Goal: Task Accomplishment & Management: Manage account settings

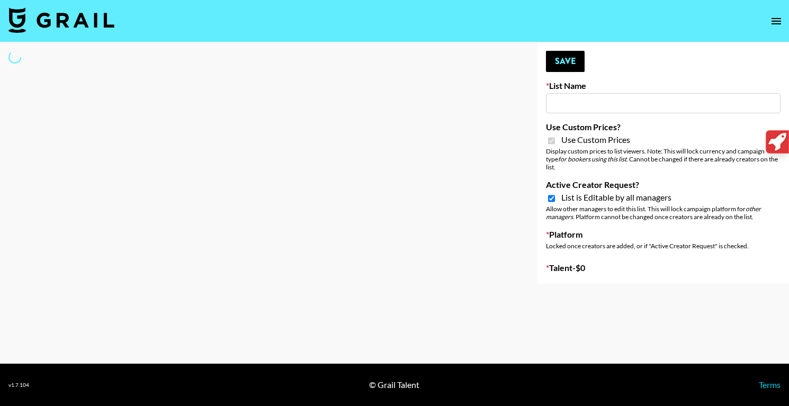
type input "Nourish"
checkbox input "true"
select select "Brand"
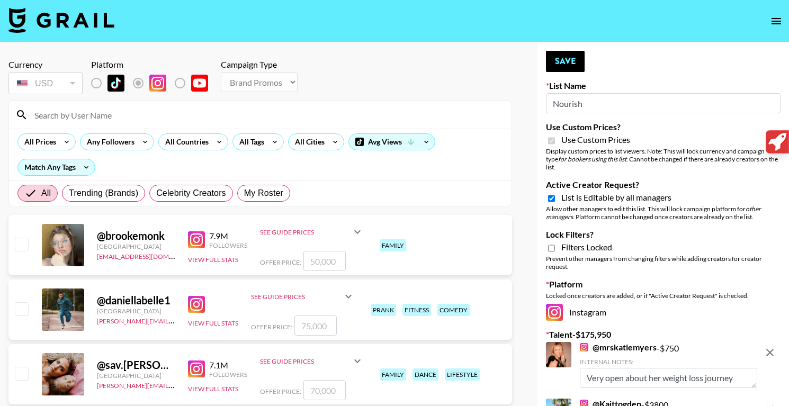
click at [198, 112] on input at bounding box center [266, 114] width 477 height 17
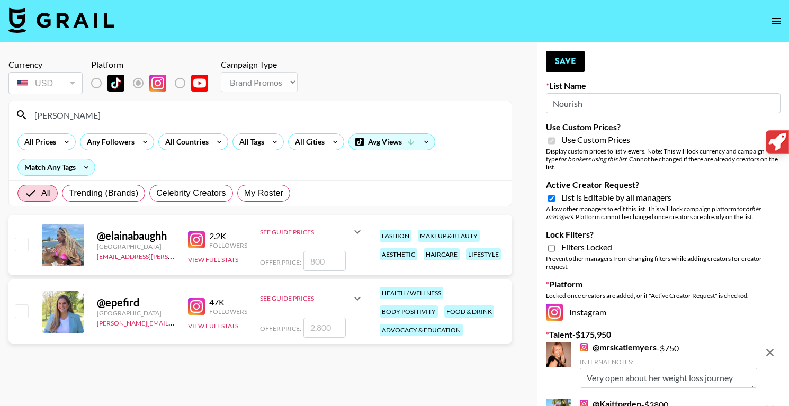
type input "elaina"
click at [321, 332] on input "number" at bounding box center [324, 328] width 42 height 20
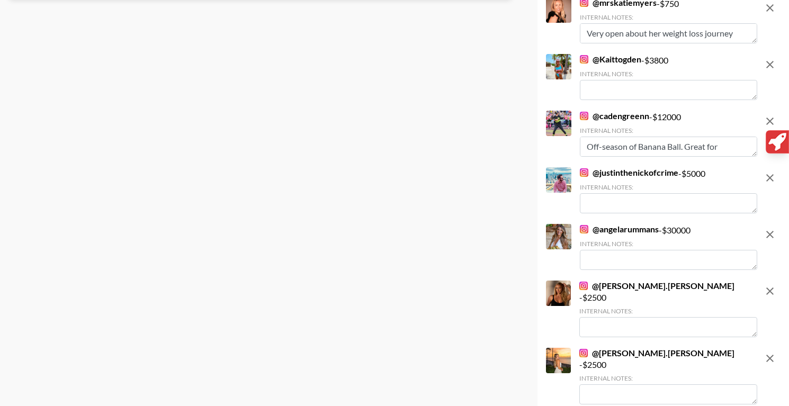
scroll to position [349, 0]
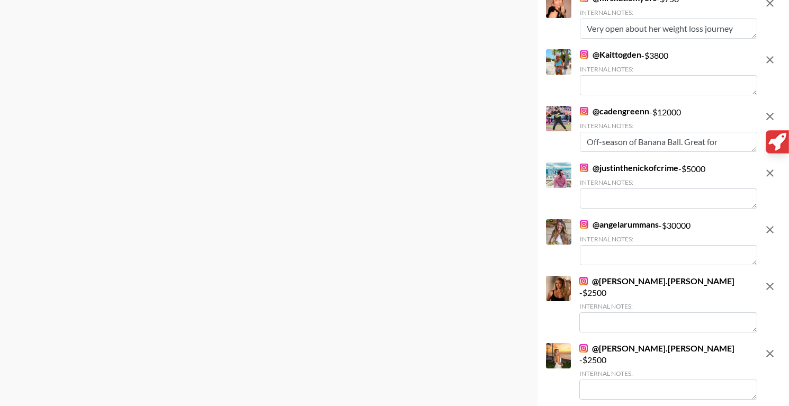
click at [597, 219] on link "@ angelarummans" at bounding box center [619, 224] width 79 height 11
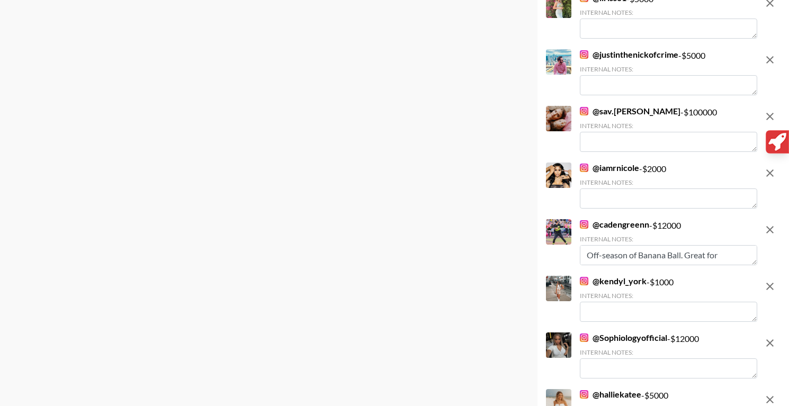
scroll to position [0, 0]
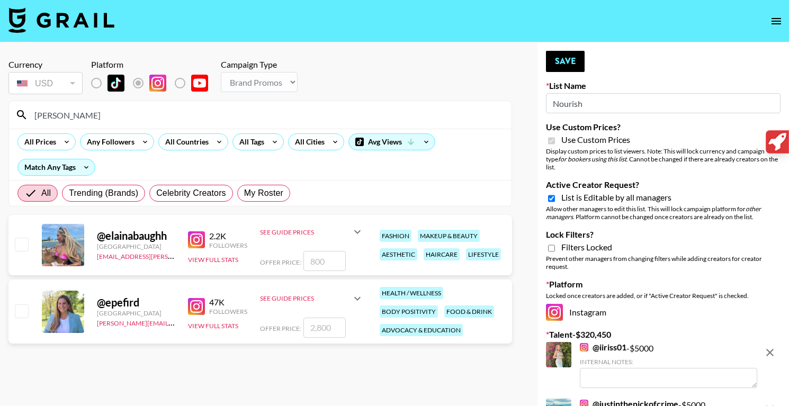
click at [331, 329] on input "number" at bounding box center [324, 328] width 42 height 20
checkbox input "true"
click at [323, 328] on input "18000" at bounding box center [324, 328] width 42 height 20
type input "18500"
click at [570, 59] on button "Save" at bounding box center [565, 61] width 39 height 21
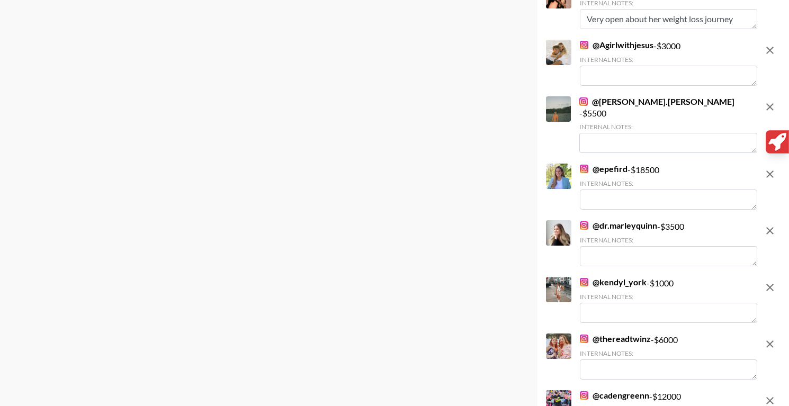
scroll to position [1615, 0]
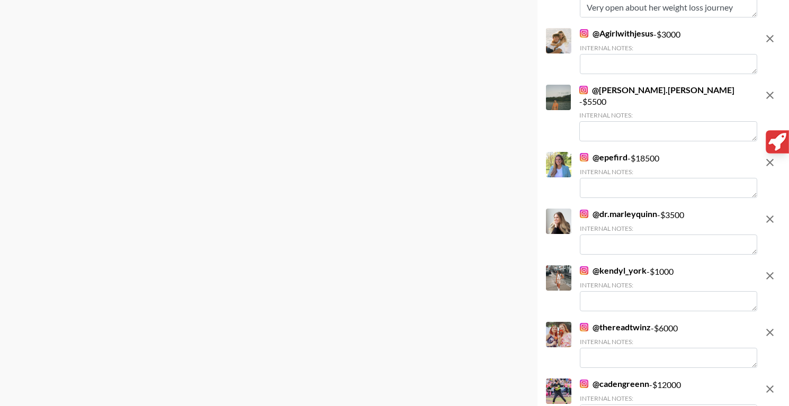
click at [613, 178] on textarea at bounding box center [668, 188] width 177 height 20
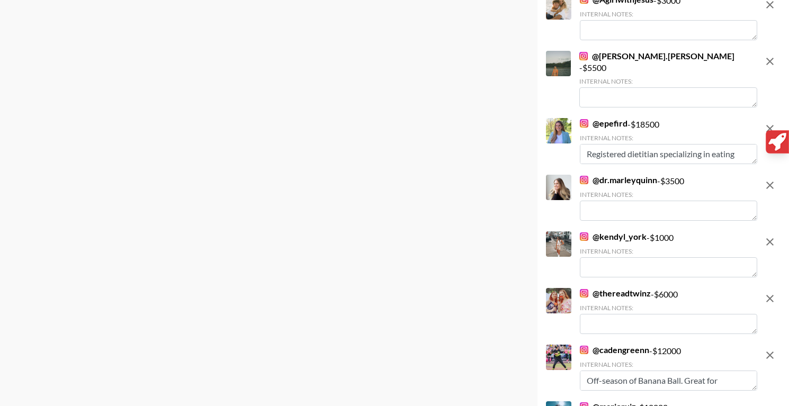
scroll to position [8, 0]
type textarea "Registered dietitian specializing in eating disorders and sports nutrition"
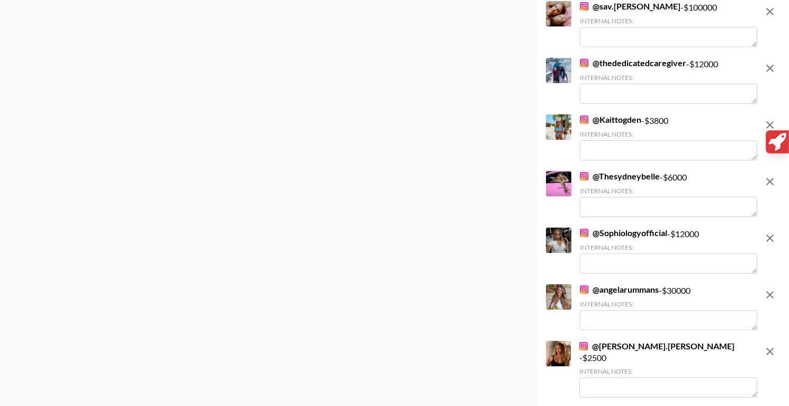
scroll to position [0, 0]
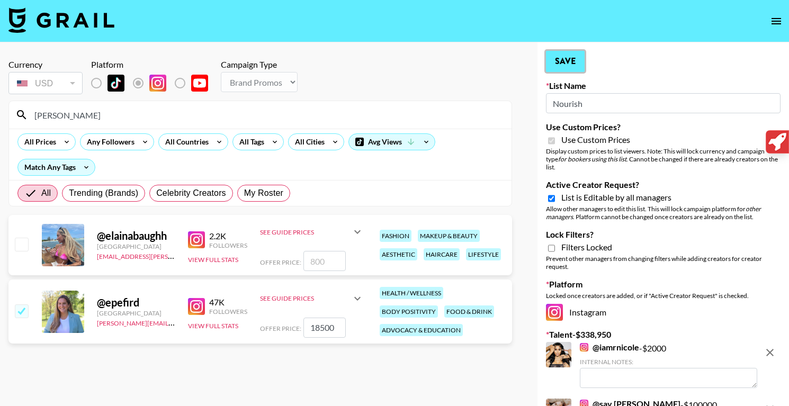
click at [568, 60] on button "Save" at bounding box center [565, 61] width 39 height 21
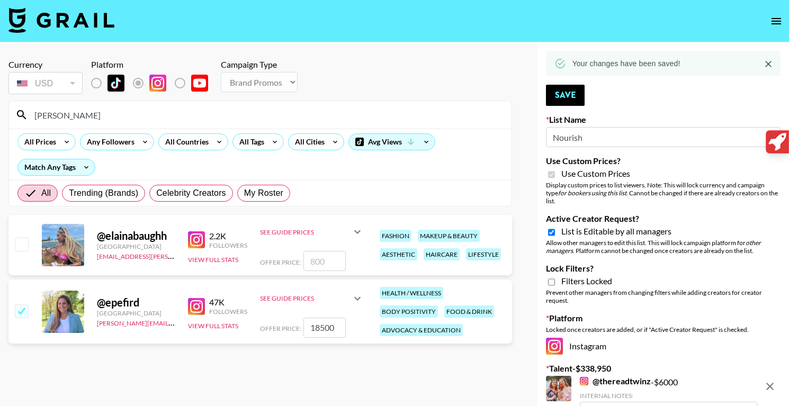
click at [106, 117] on input "elaina" at bounding box center [266, 114] width 477 height 17
click at [106, 117] on input "[PERSON_NAME]" at bounding box center [266, 114] width 477 height 17
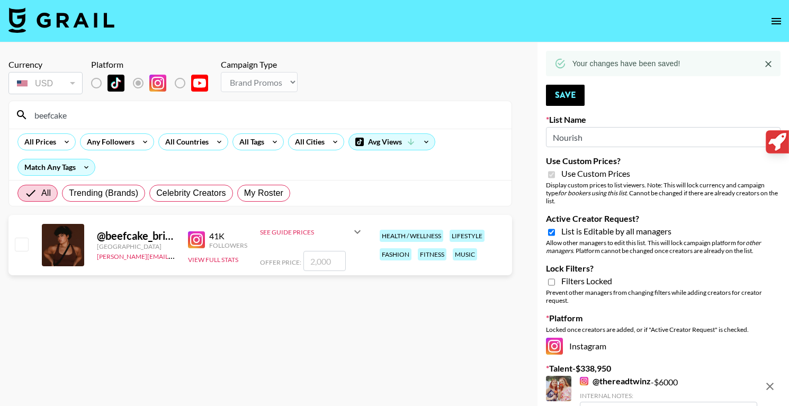
type input "beefcake"
click at [339, 265] on input "number" at bounding box center [324, 261] width 42 height 20
type input "8"
checkbox input "true"
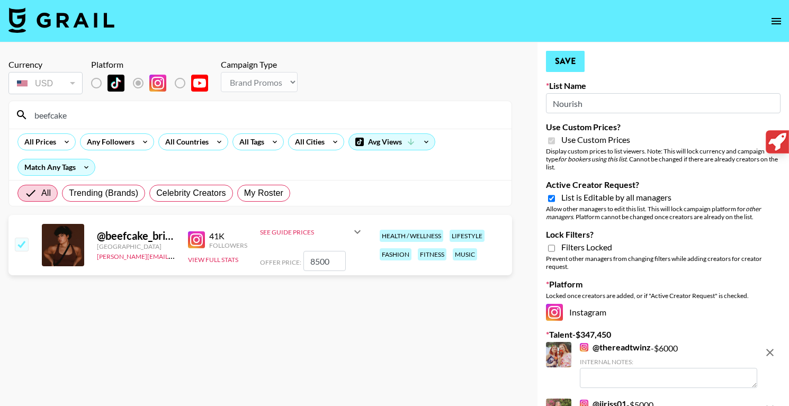
type input "8500"
click at [565, 62] on button "Save" at bounding box center [565, 61] width 39 height 21
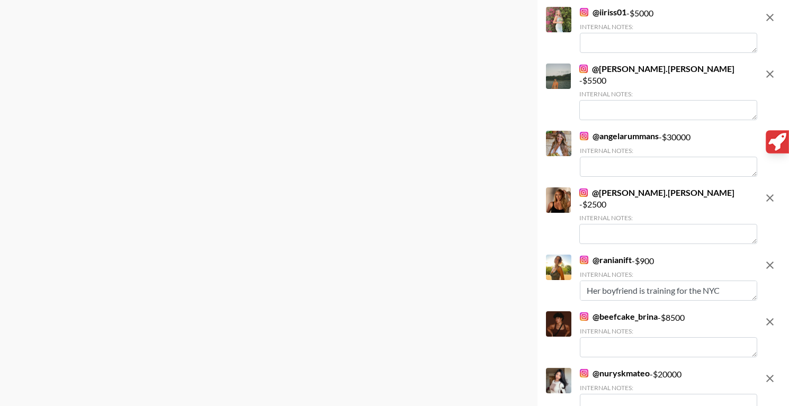
scroll to position [64, 0]
click at [611, 337] on textarea at bounding box center [668, 347] width 177 height 20
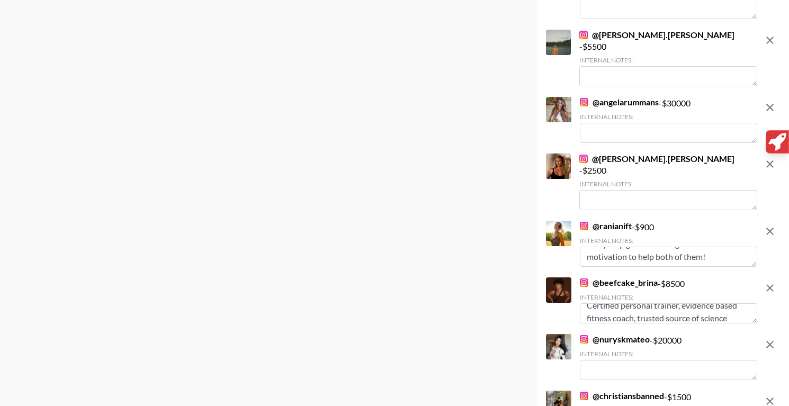
scroll to position [21, 0]
click at [702, 303] on textarea "Certified personal trainer, evidence based fitness coach, trusted source of sci…" at bounding box center [668, 313] width 177 height 20
click at [655, 303] on textarea "Certified personal trainer, evidence based fitness coach, trusted source for sc…" at bounding box center [668, 313] width 177 height 20
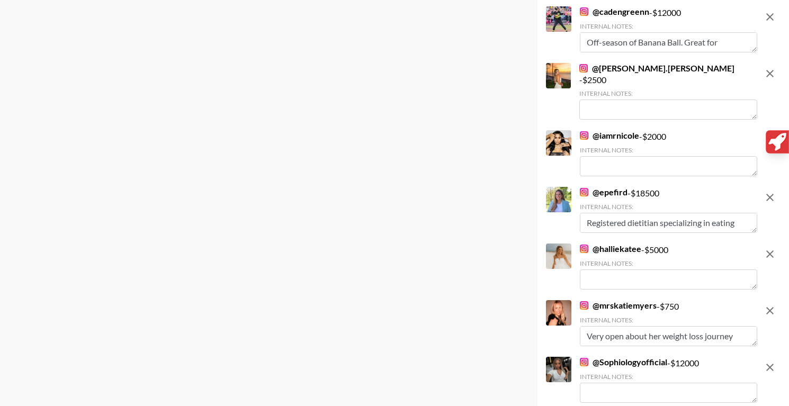
scroll to position [390, 0]
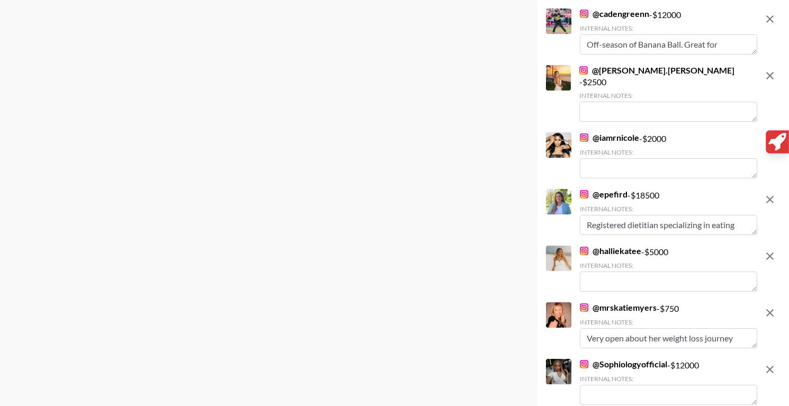
type textarea "Certified personal trainer, evidence based fitness coach, trusted source for sc…"
click at [591, 215] on textarea "Registered dietitian specializing in eating disorders and sports nutrition" at bounding box center [668, 225] width 177 height 20
click at [659, 215] on textarea "Trusted registered dietitian specializing in eating disorders and sports nutrit…" at bounding box center [668, 225] width 177 height 20
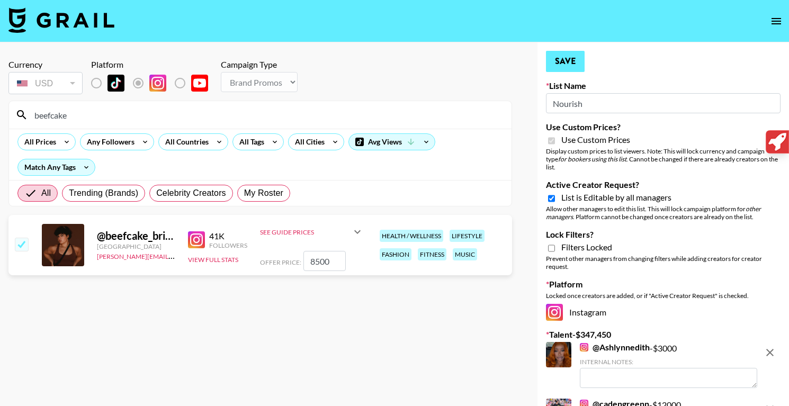
type textarea "Trusted registered dietitian specializing in eating disorders and sports nutrit…"
click at [570, 62] on button "Save" at bounding box center [565, 61] width 39 height 21
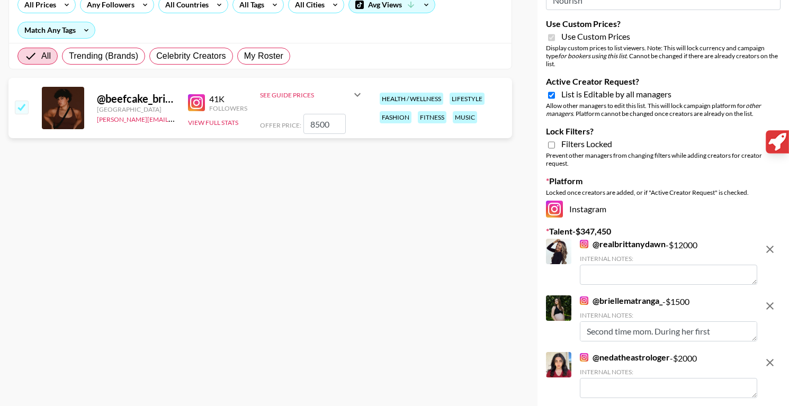
scroll to position [141, 0]
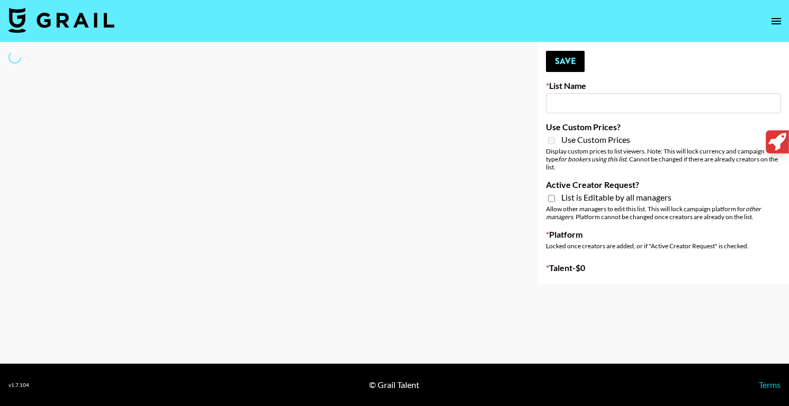
click at [576, 106] on input at bounding box center [663, 103] width 235 height 20
type input "Temu Q4"
checkbox input "true"
select select "Brand"
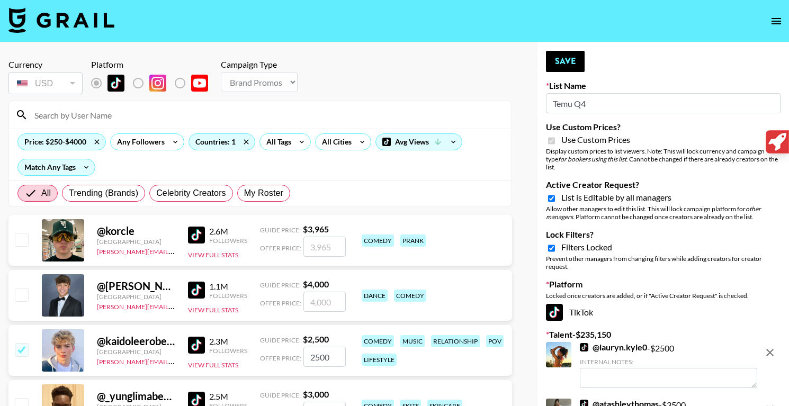
click at [149, 127] on div at bounding box center [260, 115] width 502 height 28
click at [154, 123] on div at bounding box center [260, 115] width 502 height 28
click at [157, 115] on input at bounding box center [266, 114] width 477 height 17
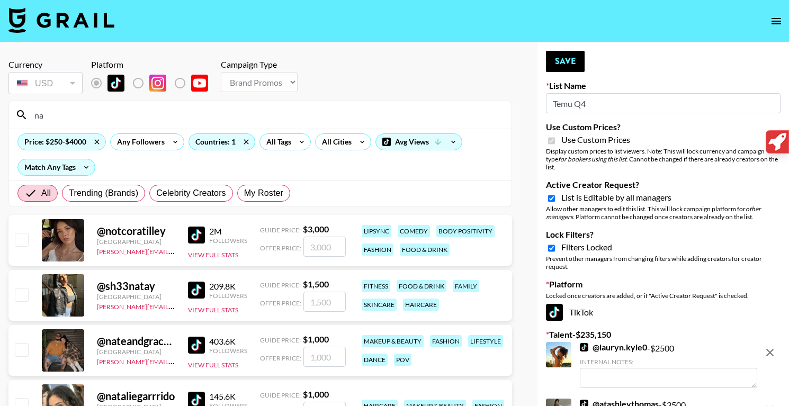
type input "n"
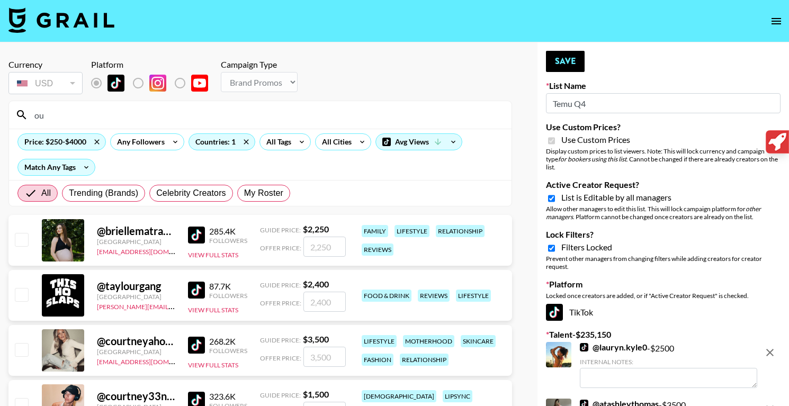
type input "o"
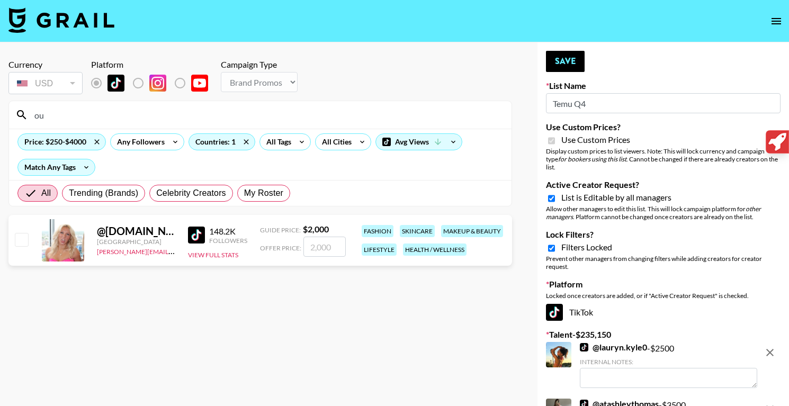
type input "o"
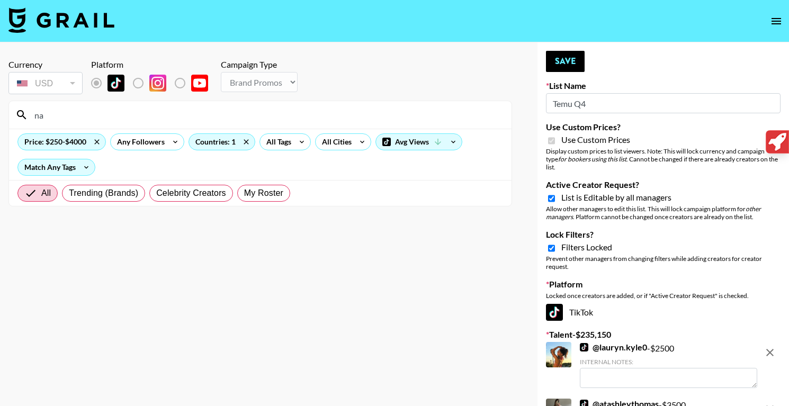
type input "n"
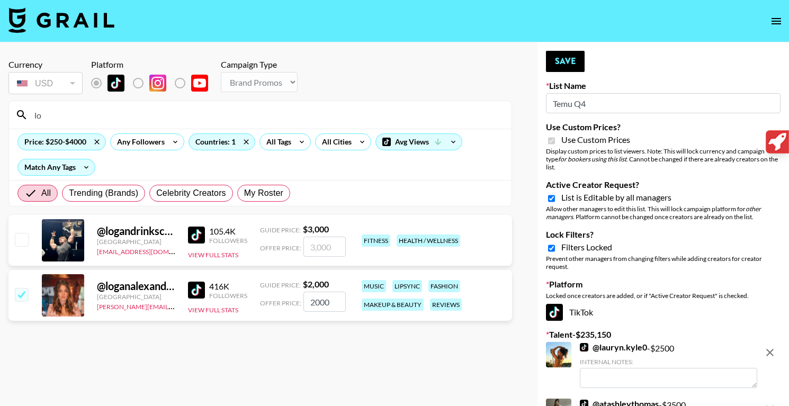
type input "l"
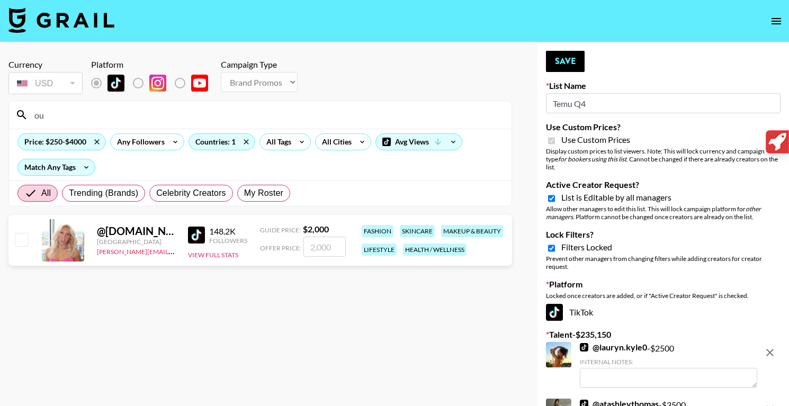
type input "o"
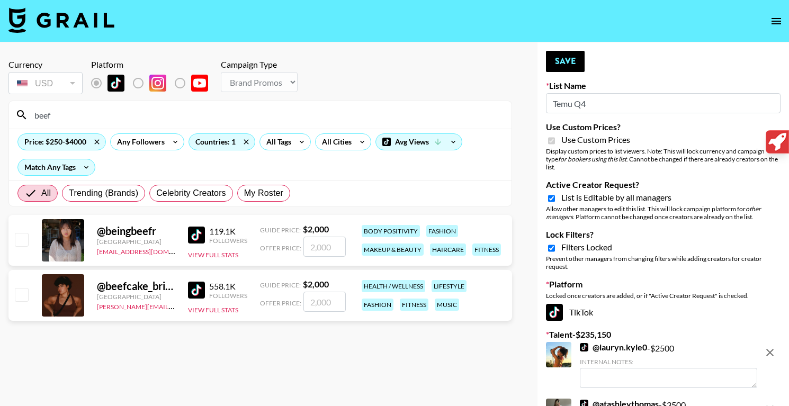
type input "beef"
click at [314, 299] on input "number" at bounding box center [324, 302] width 42 height 20
checkbox input "true"
type input "3500"
click at [566, 59] on button "Save" at bounding box center [565, 61] width 39 height 21
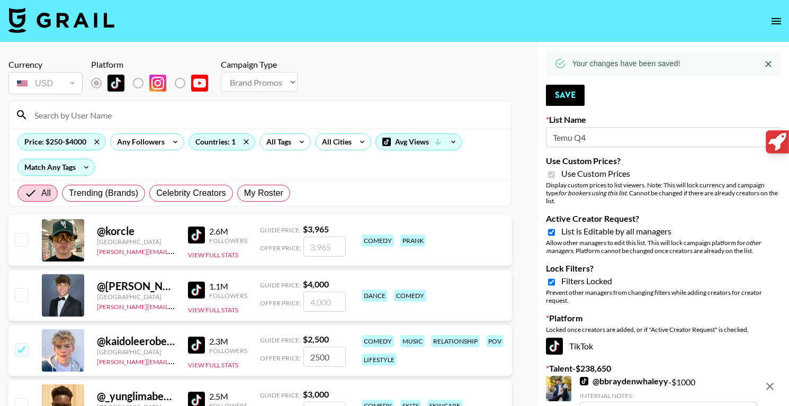
click at [118, 116] on input at bounding box center [266, 114] width 477 height 17
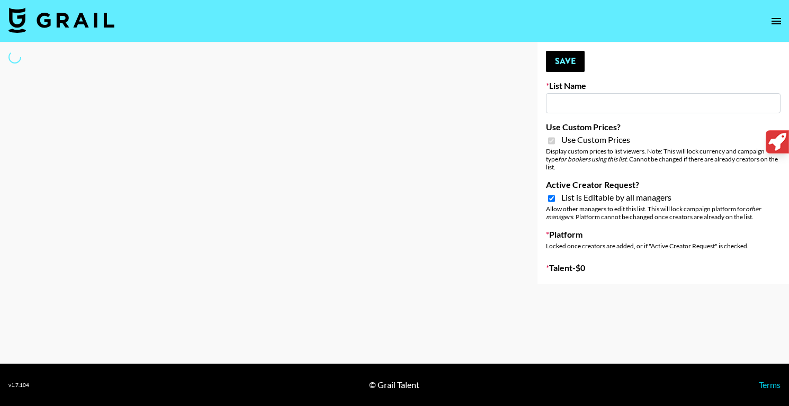
type input "Temu Q4"
checkbox input "true"
select select "Brand"
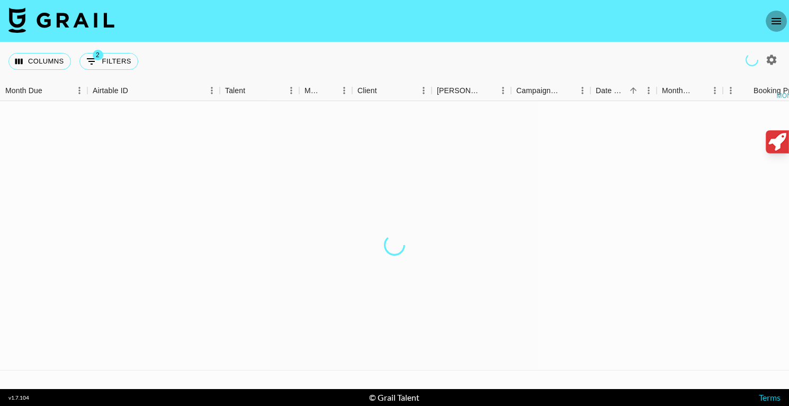
click at [774, 19] on icon "open drawer" at bounding box center [776, 21] width 13 height 13
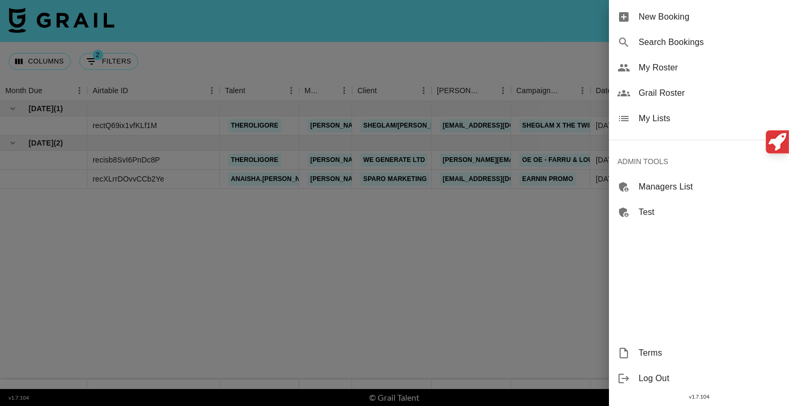
click at [674, 70] on span "My Roster" at bounding box center [710, 67] width 142 height 13
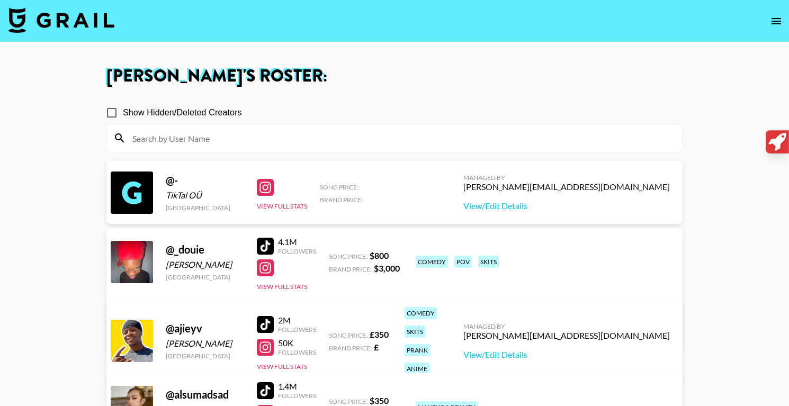
click at [778, 21] on icon "open drawer" at bounding box center [776, 21] width 10 height 6
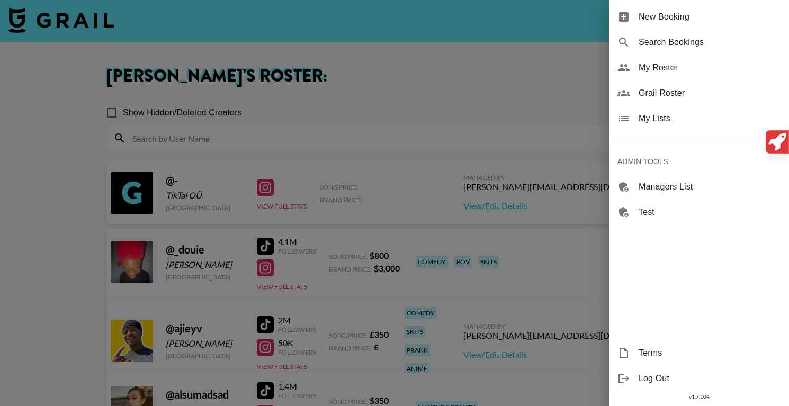
click at [643, 384] on div "Log Out" at bounding box center [699, 378] width 180 height 25
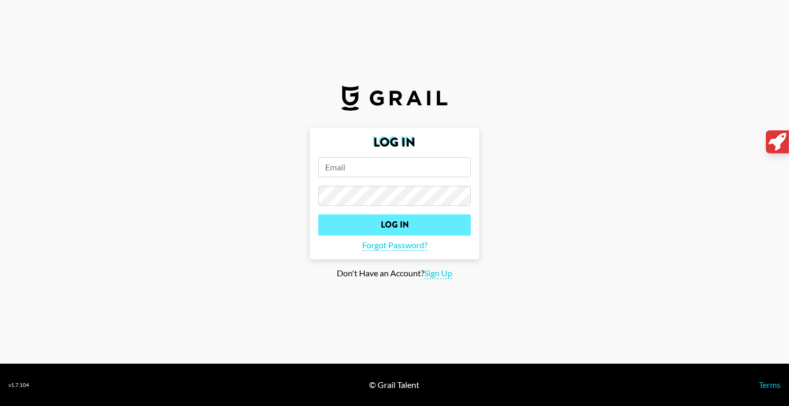
type input "[PERSON_NAME][EMAIL_ADDRESS][PERSON_NAME][DOMAIN_NAME]"
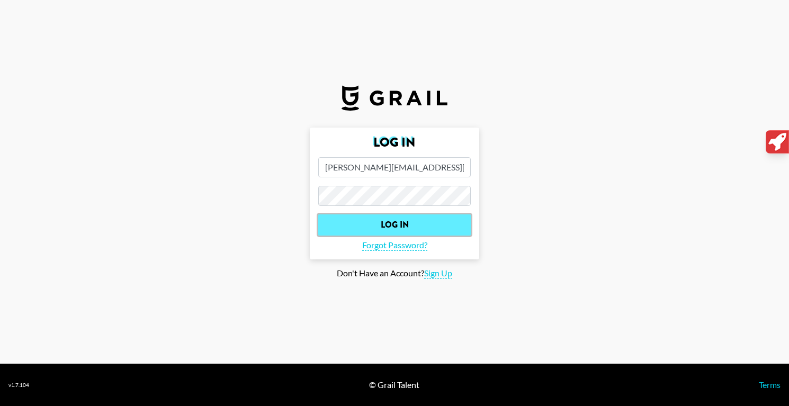
click at [375, 225] on input "Log In" at bounding box center [394, 224] width 152 height 21
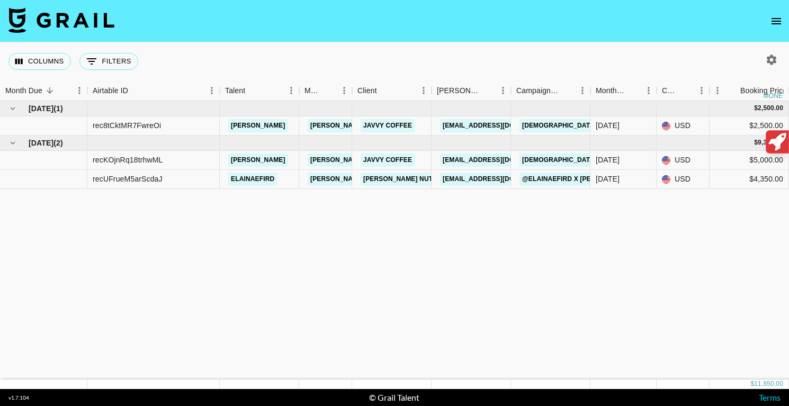
click at [779, 21] on icon "open drawer" at bounding box center [776, 21] width 10 height 6
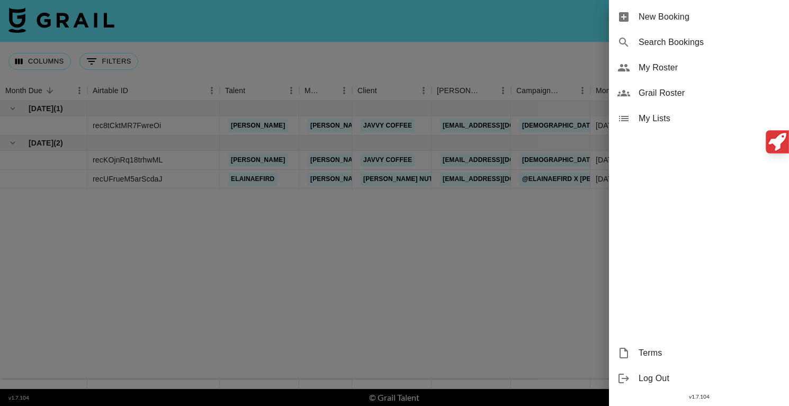
click at [703, 68] on span "My Roster" at bounding box center [710, 67] width 142 height 13
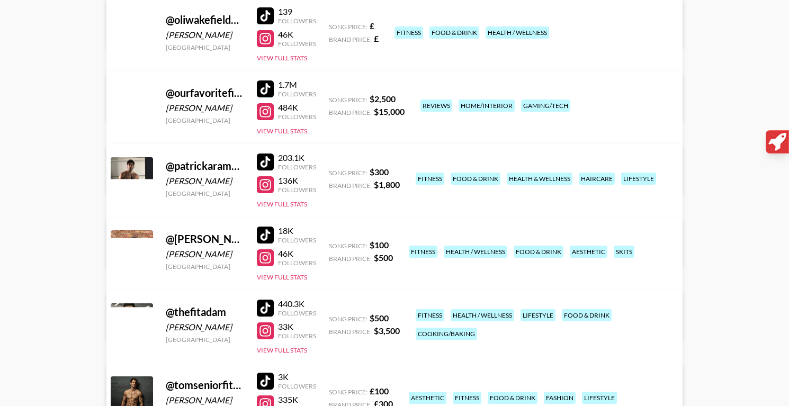
scroll to position [547, 0]
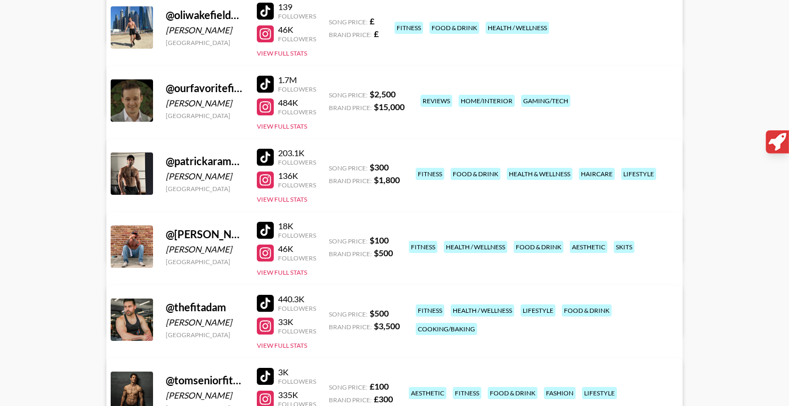
click at [198, 89] on div "@ ourfavoritefinds" at bounding box center [205, 88] width 78 height 13
click at [212, 84] on div "@ ourfavoritefinds" at bounding box center [205, 88] width 78 height 13
click at [398, 166] on link "View/Edit Details" at bounding box center [261, 171] width 273 height 11
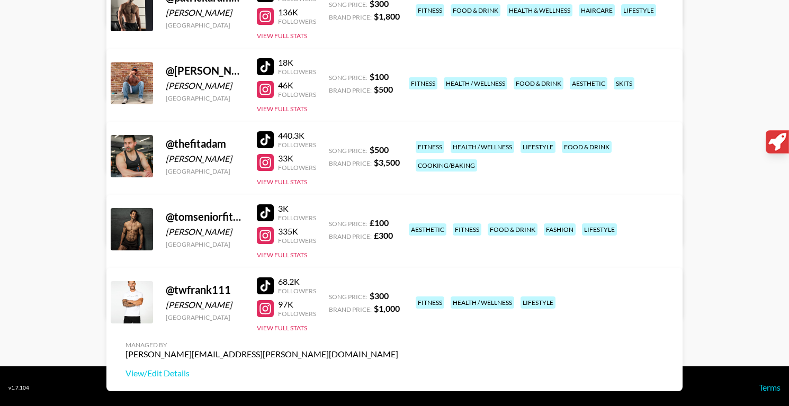
scroll to position [713, 0]
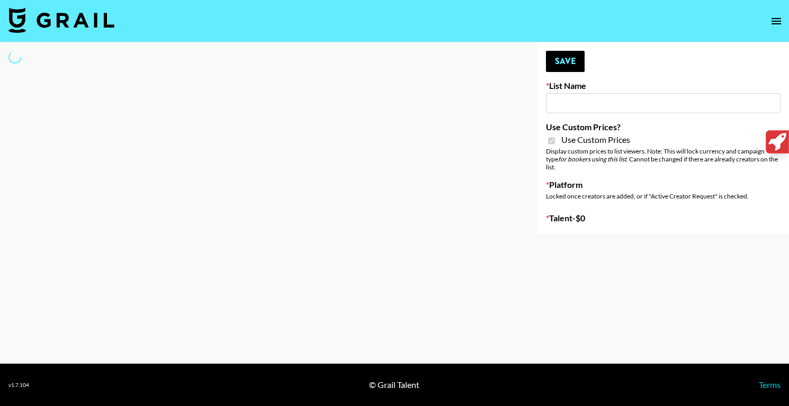
type input "Temu Q4"
checkbox input "true"
select select "Brand"
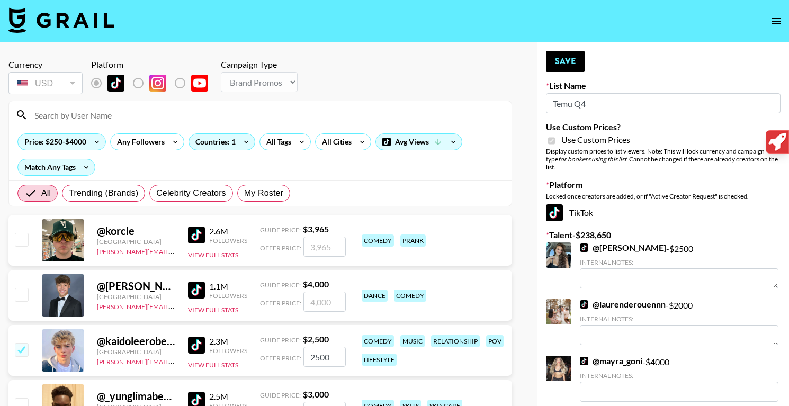
click at [154, 118] on input at bounding box center [266, 114] width 477 height 17
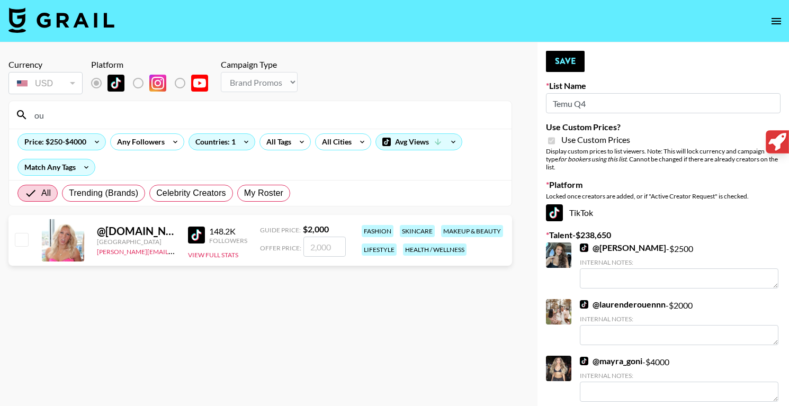
type input "o"
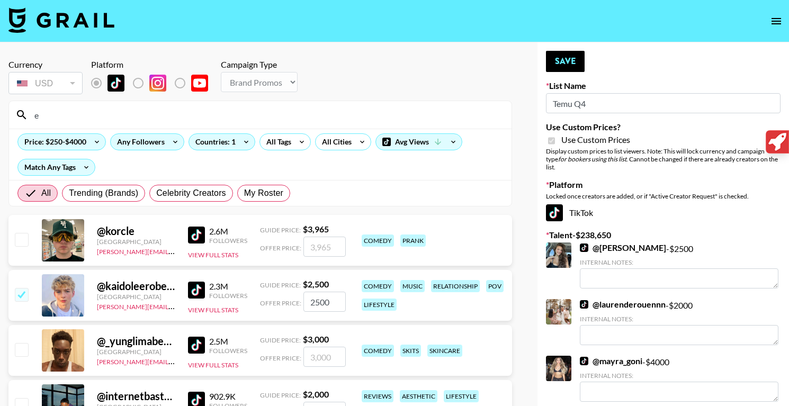
type input "[PERSON_NAME]"
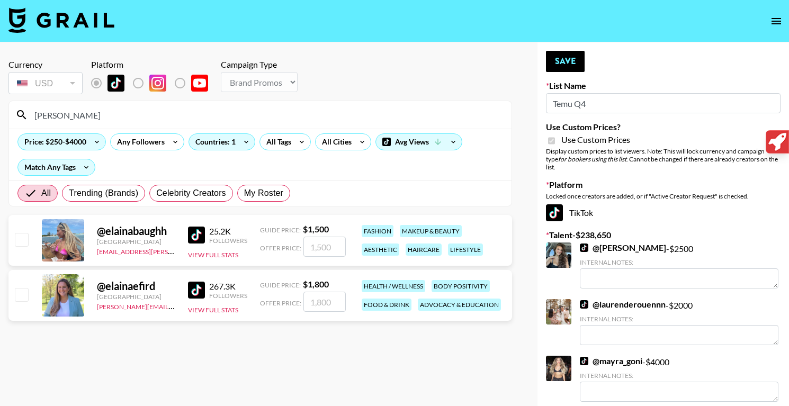
click at [324, 307] on input "number" at bounding box center [324, 302] width 42 height 20
checkbox input "true"
type input "2"
checkbox input "false"
checkbox input "true"
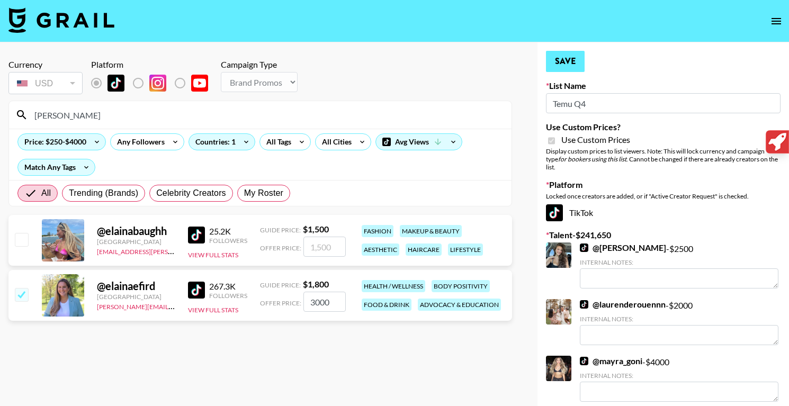
type input "3000"
click at [568, 66] on button "Save" at bounding box center [565, 61] width 39 height 21
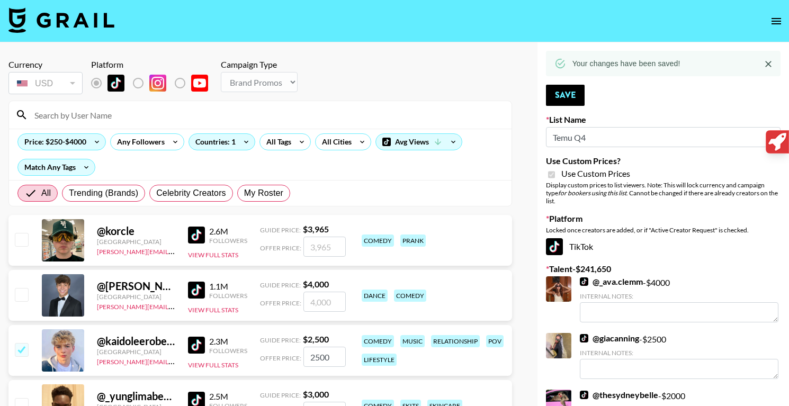
click at [115, 119] on input at bounding box center [266, 114] width 477 height 17
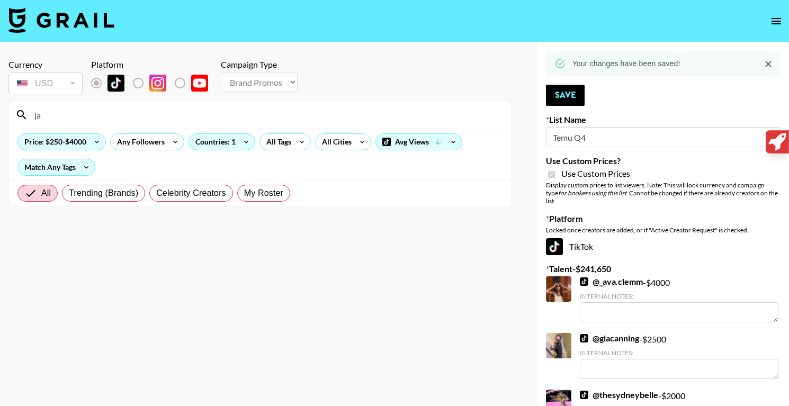
type input "j"
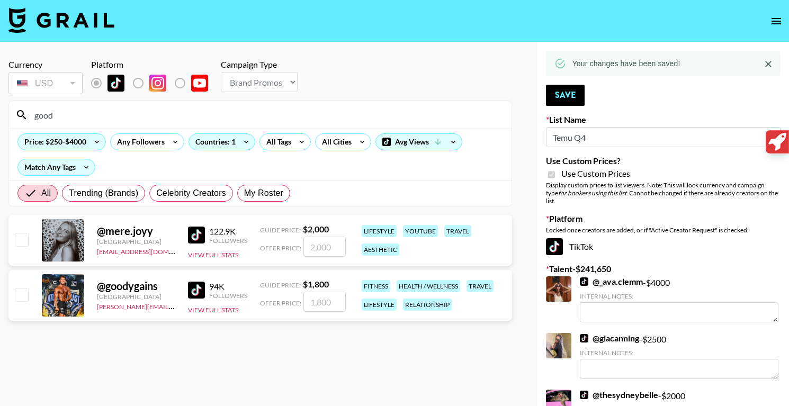
type input "good"
click at [335, 304] on input "number" at bounding box center [324, 302] width 42 height 20
checkbox input "true"
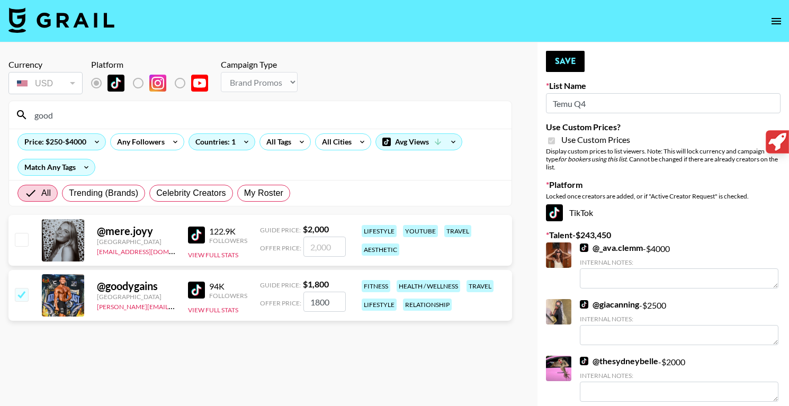
type input "1800"
click at [574, 65] on button "Save" at bounding box center [565, 61] width 39 height 21
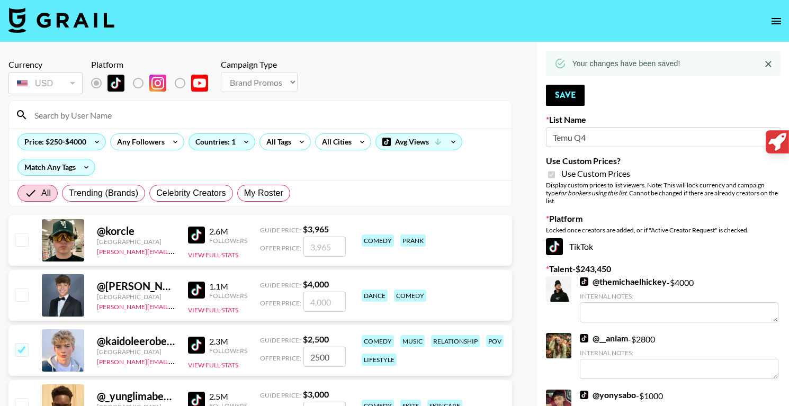
click at [188, 122] on input at bounding box center [266, 114] width 477 height 17
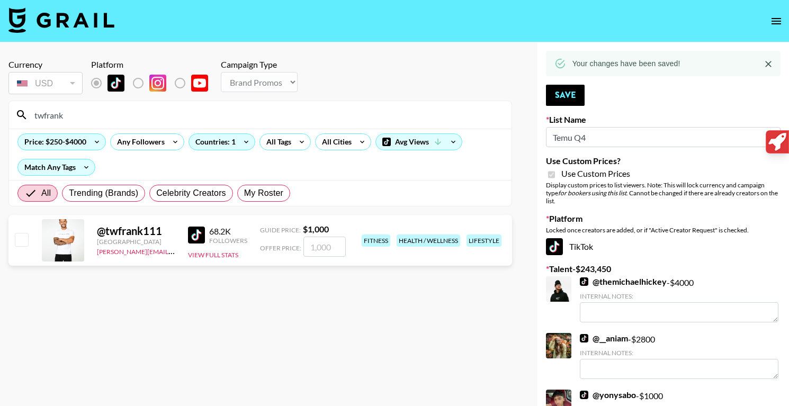
type input "twfrank"
click at [317, 247] on input "number" at bounding box center [324, 247] width 42 height 20
checkbox input "true"
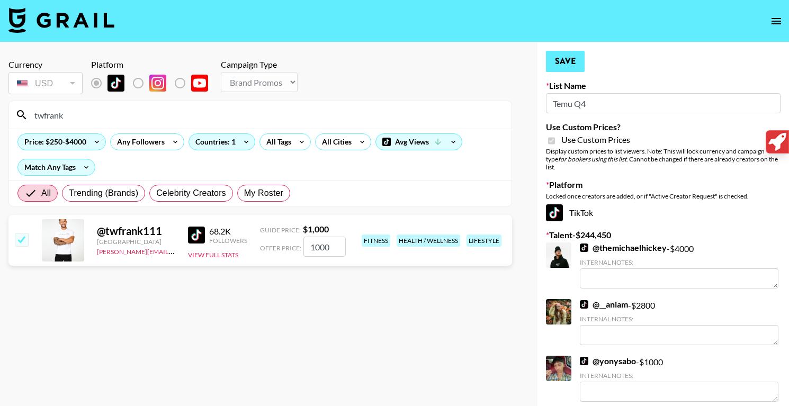
type input "1000"
click at [564, 65] on button "Save" at bounding box center [565, 61] width 39 height 21
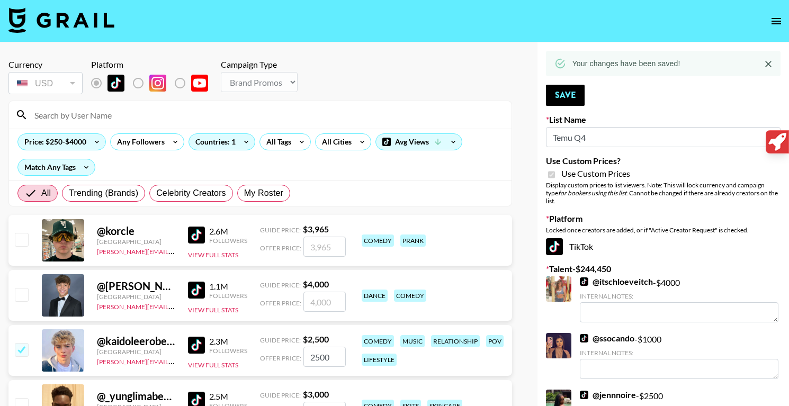
click at [166, 127] on div at bounding box center [260, 115] width 502 height 28
click at [179, 116] on input at bounding box center [266, 114] width 477 height 17
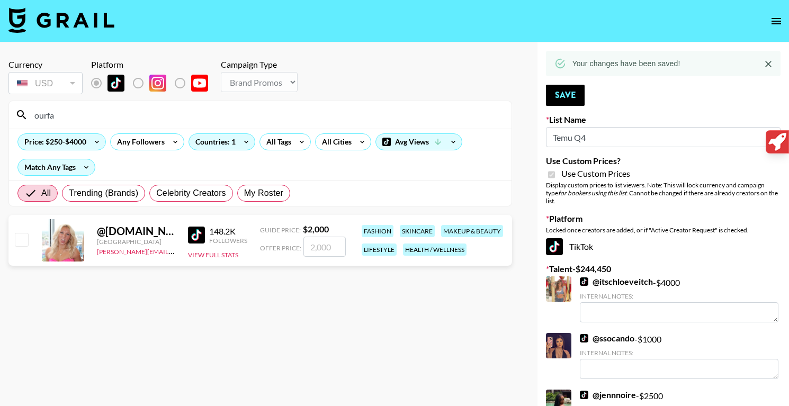
click at [262, 167] on div "Price: $250-$4000 Any Followers Countries: 1 All Tags All Cities Avg Views Matc…" at bounding box center [260, 154] width 502 height 51
click at [302, 139] on icon at bounding box center [301, 142] width 17 height 16
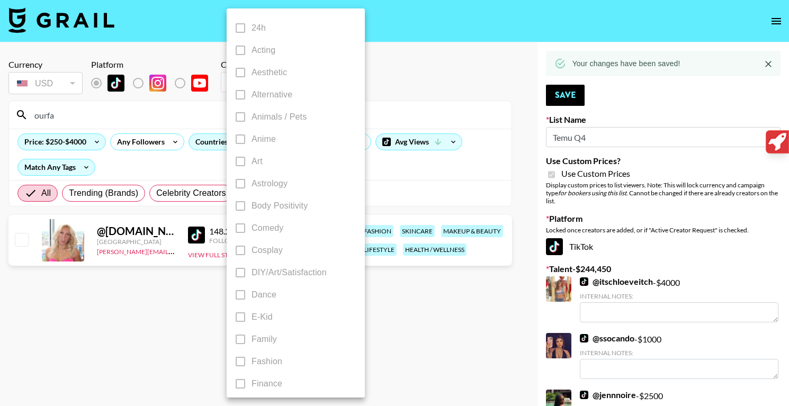
click at [357, 161] on div at bounding box center [394, 203] width 789 height 406
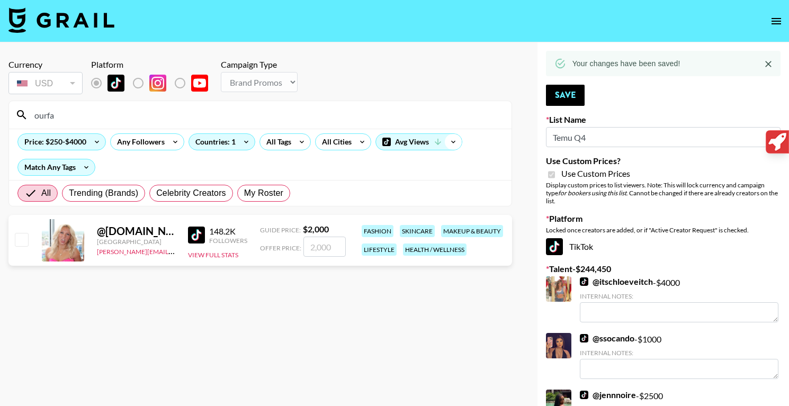
click at [460, 141] on icon at bounding box center [453, 142] width 17 height 16
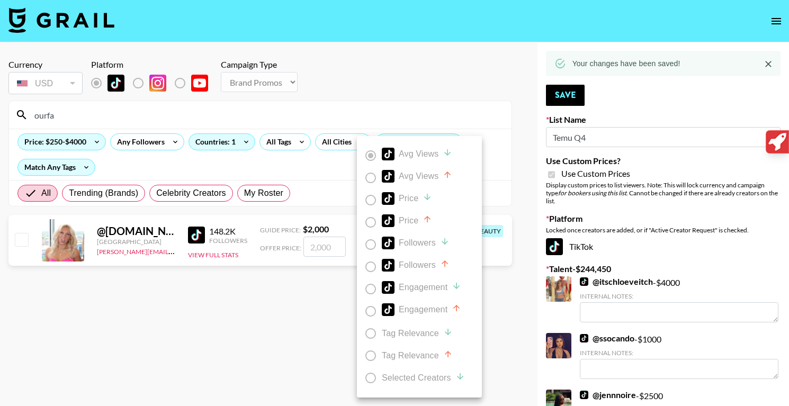
click at [503, 156] on div at bounding box center [394, 203] width 789 height 406
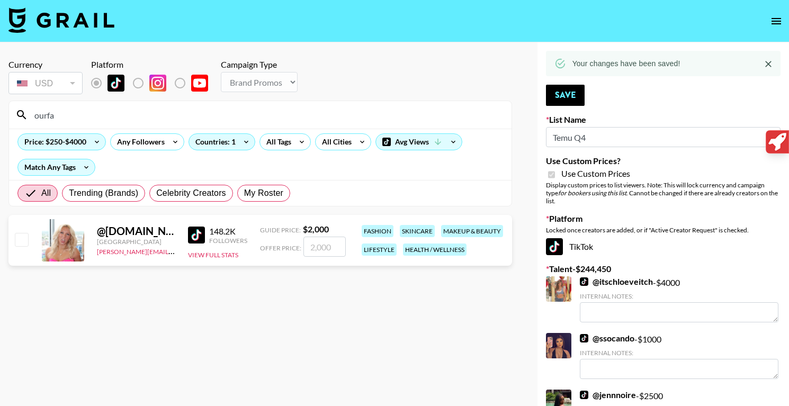
click at [121, 113] on input "ourfa" at bounding box center [266, 114] width 477 height 17
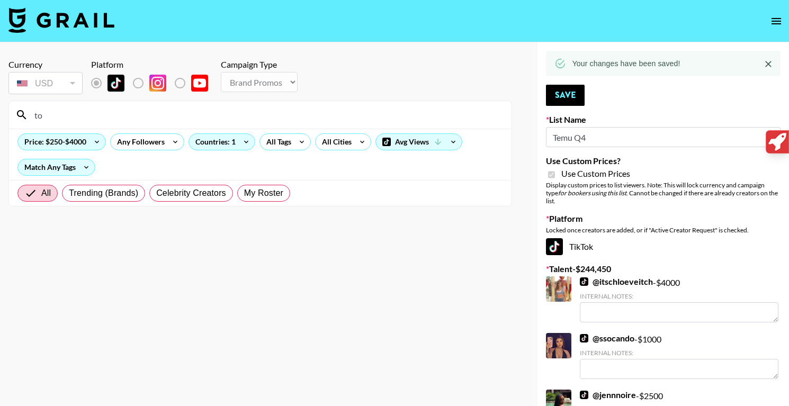
type input "t"
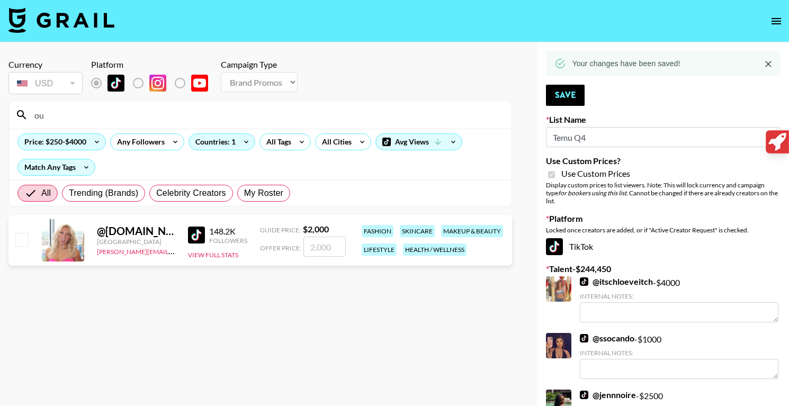
type input "o"
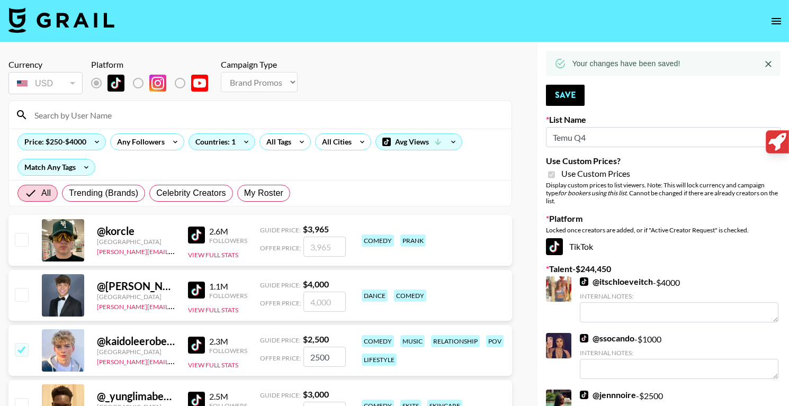
click at [318, 113] on input at bounding box center [266, 114] width 477 height 17
paste input "ourfavoritefinds"
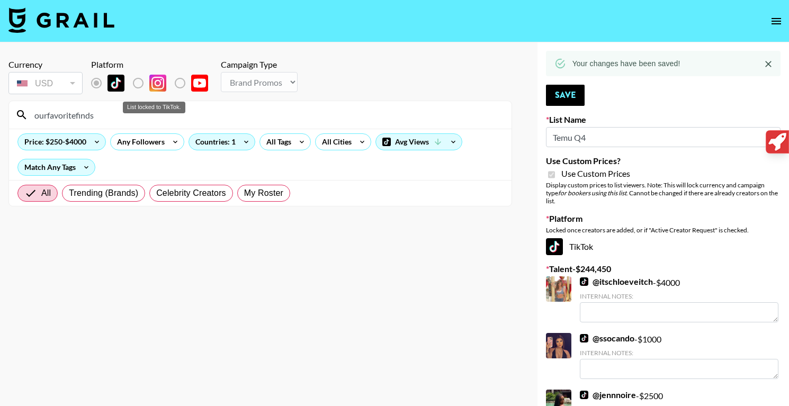
click at [136, 82] on label "List locked to TikTok." at bounding box center [146, 83] width 39 height 22
click at [100, 122] on input "ourfavoritefinds" at bounding box center [266, 114] width 477 height 17
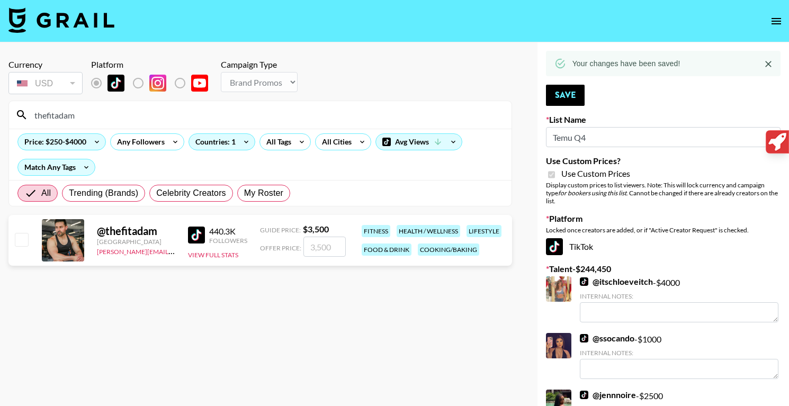
type input "thefitadam"
click at [315, 241] on input "number" at bounding box center [324, 247] width 42 height 20
checkbox input "true"
type input "1"
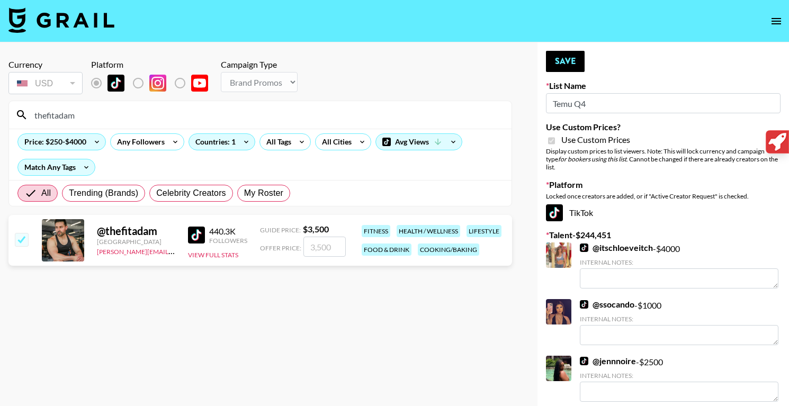
checkbox input "false"
type input "3"
checkbox input "true"
type input "3500"
click at [557, 64] on button "Save" at bounding box center [565, 61] width 39 height 21
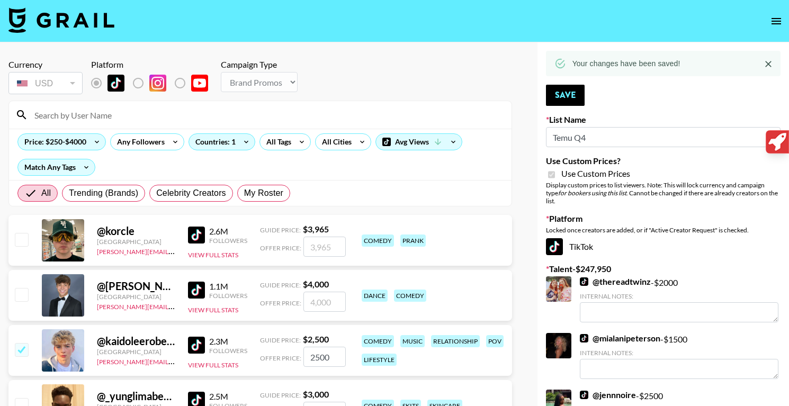
click at [124, 115] on input at bounding box center [266, 114] width 477 height 17
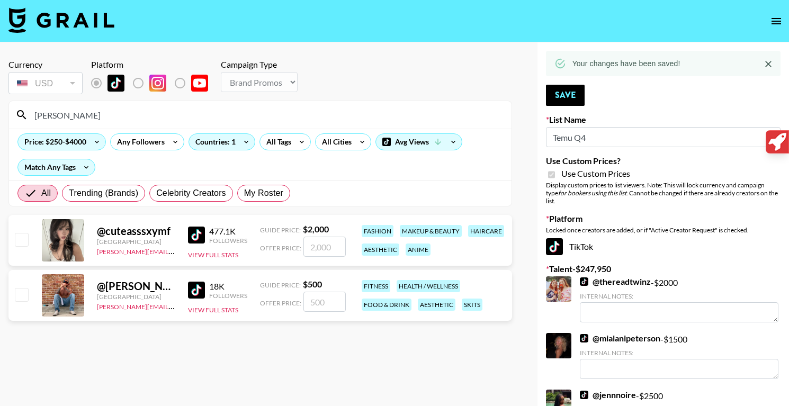
type input "[PERSON_NAME]"
click at [327, 305] on input "number" at bounding box center [324, 302] width 42 height 20
checkbox input "true"
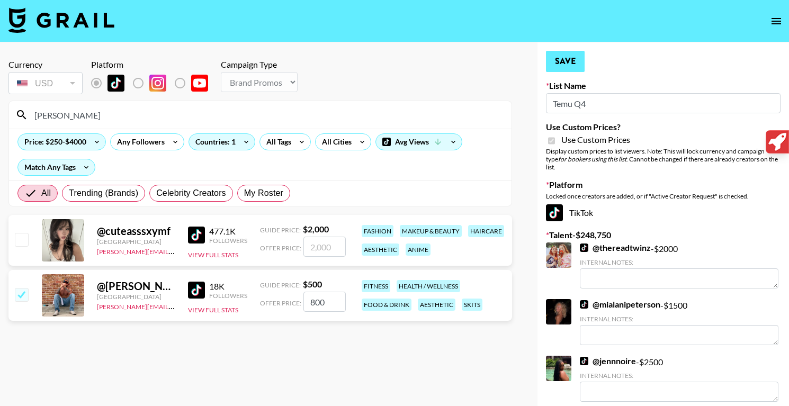
type input "800"
click at [560, 63] on button "Save" at bounding box center [565, 61] width 39 height 21
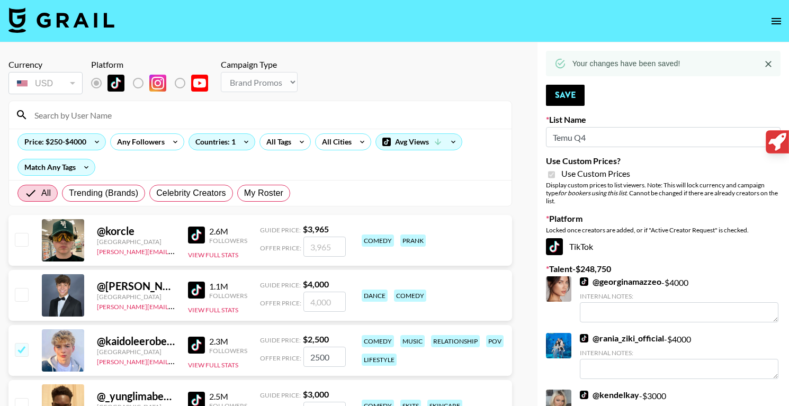
click at [114, 116] on input at bounding box center [266, 114] width 477 height 17
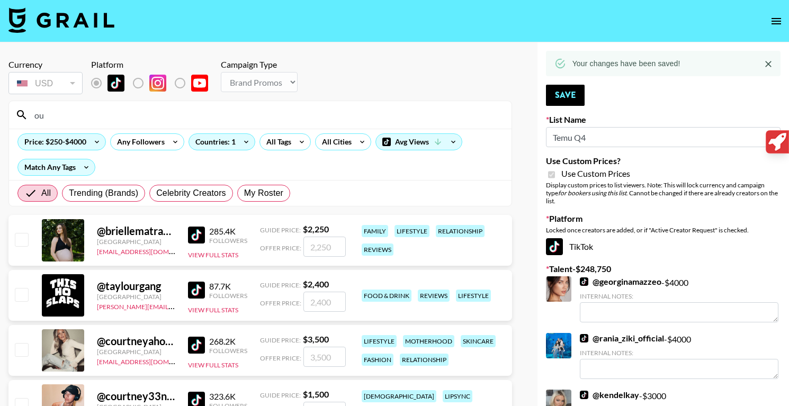
type input "o"
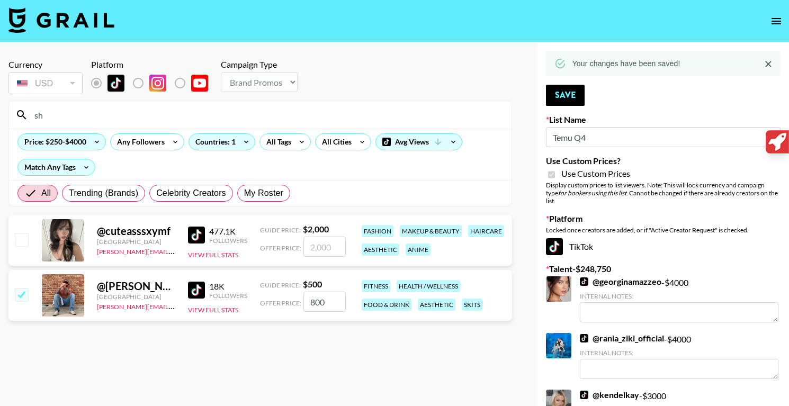
type input "s"
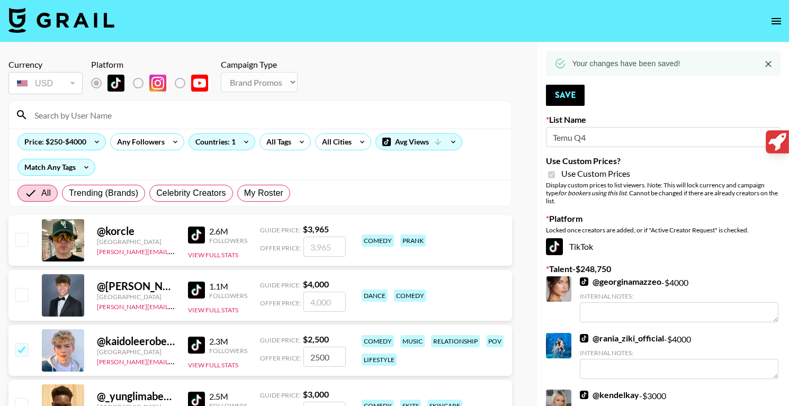
click at [227, 107] on input at bounding box center [266, 114] width 477 height 17
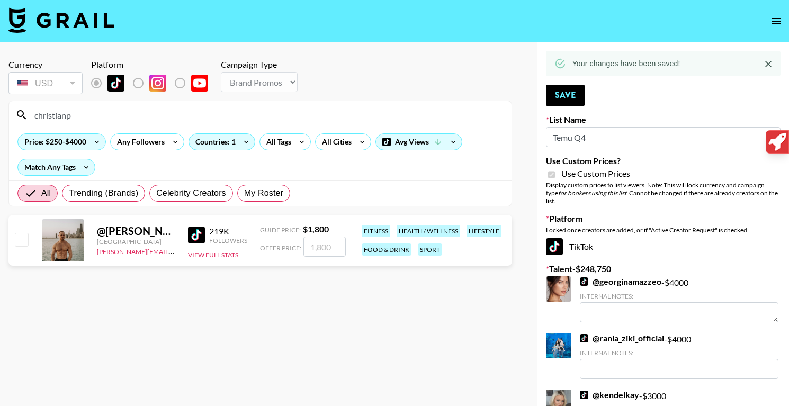
type input "christianp"
click at [328, 245] on input "number" at bounding box center [324, 247] width 42 height 20
checkbox input "true"
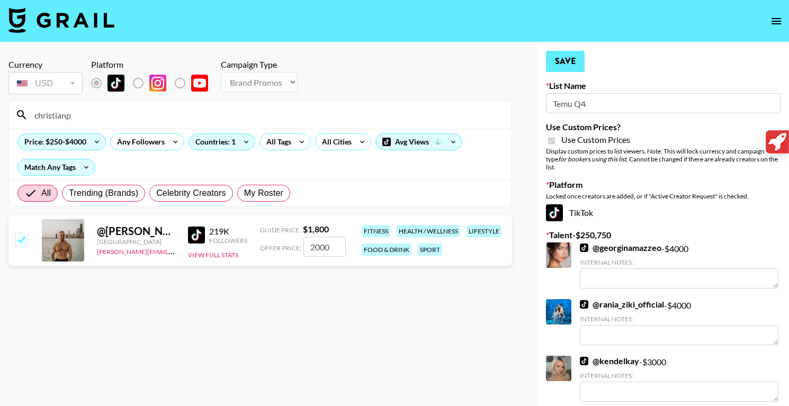
type input "2000"
click at [570, 59] on button "Save" at bounding box center [565, 61] width 39 height 21
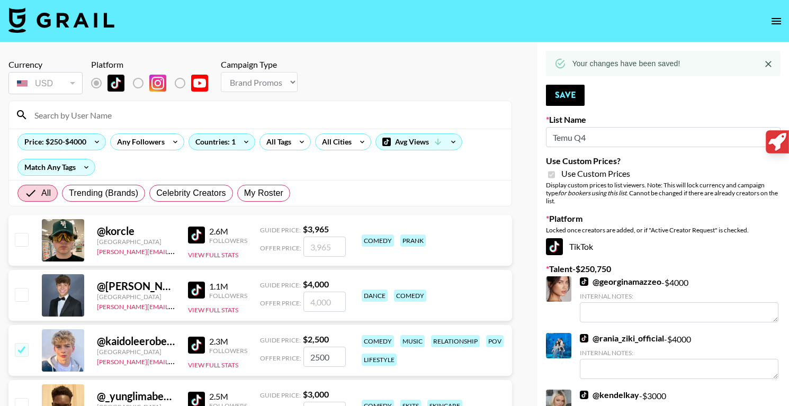
click at [176, 106] on input at bounding box center [266, 114] width 477 height 17
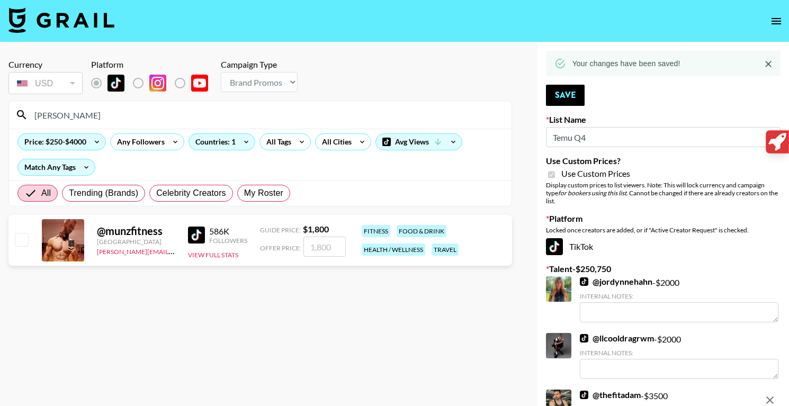
type input "munz"
click at [317, 247] on input "number" at bounding box center [324, 247] width 42 height 20
checkbox input "true"
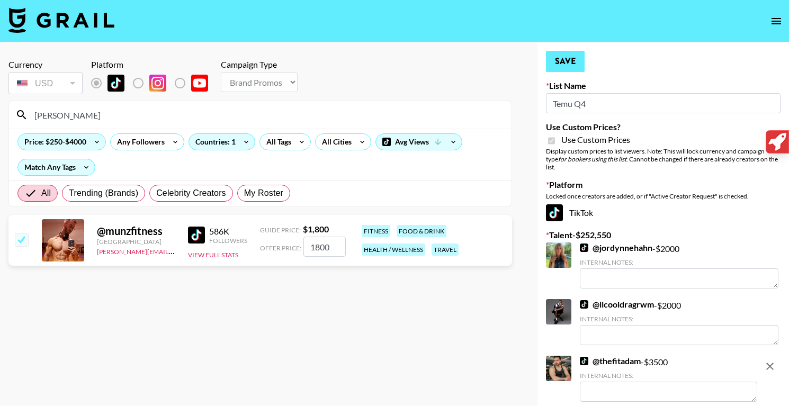
type input "1800"
click at [574, 66] on button "Save" at bounding box center [565, 61] width 39 height 21
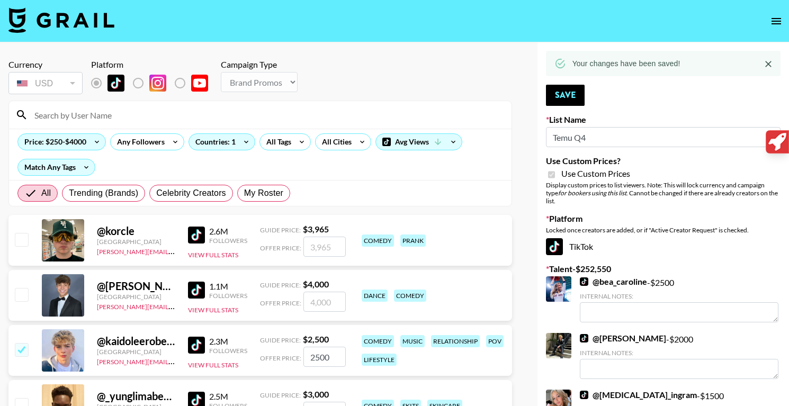
click at [269, 118] on input at bounding box center [266, 114] width 477 height 17
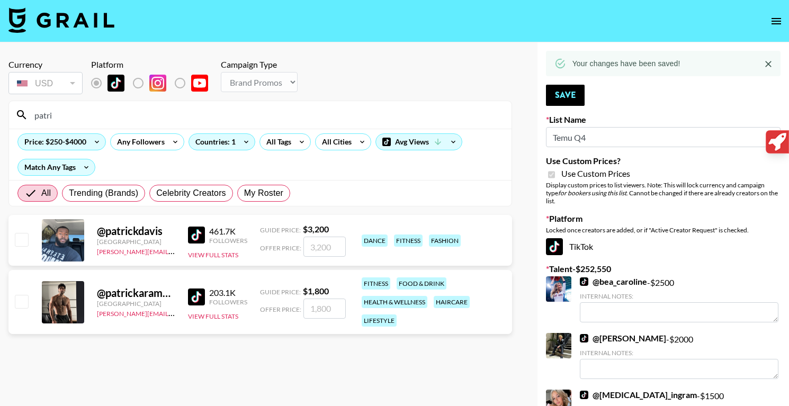
type input "patri"
click at [332, 305] on input "number" at bounding box center [324, 309] width 42 height 20
checkbox input "true"
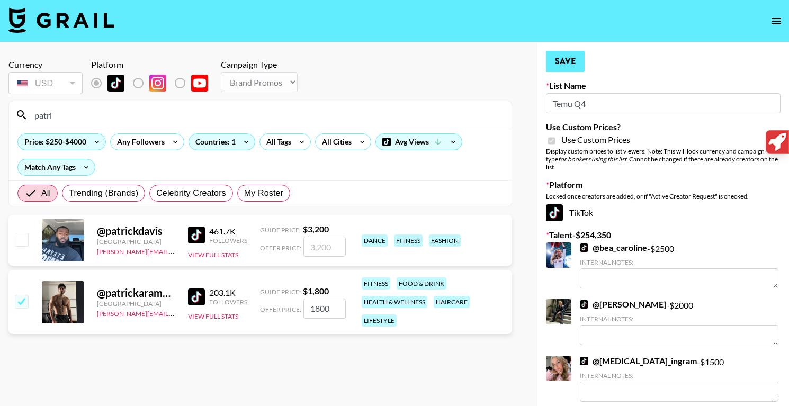
type input "1800"
click at [562, 65] on button "Save" at bounding box center [565, 61] width 39 height 21
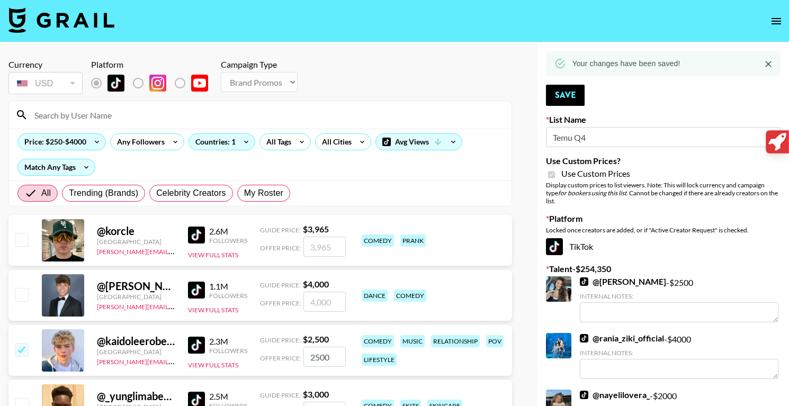
click at [321, 124] on div at bounding box center [260, 115] width 502 height 28
click at [329, 118] on input at bounding box center [266, 114] width 477 height 17
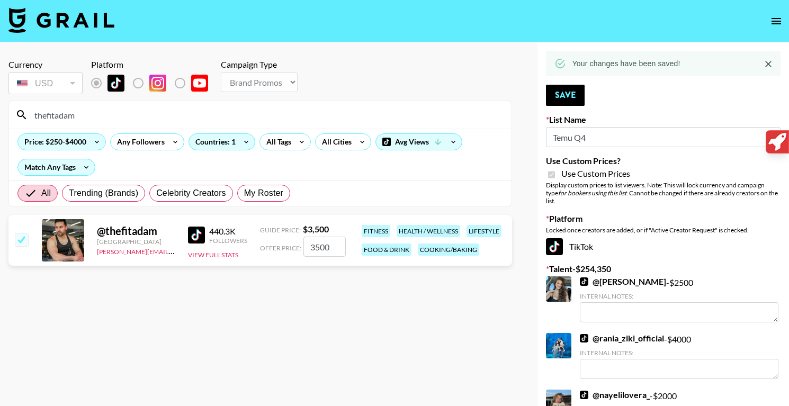
click at [221, 112] on input "thefitadam" at bounding box center [266, 114] width 477 height 17
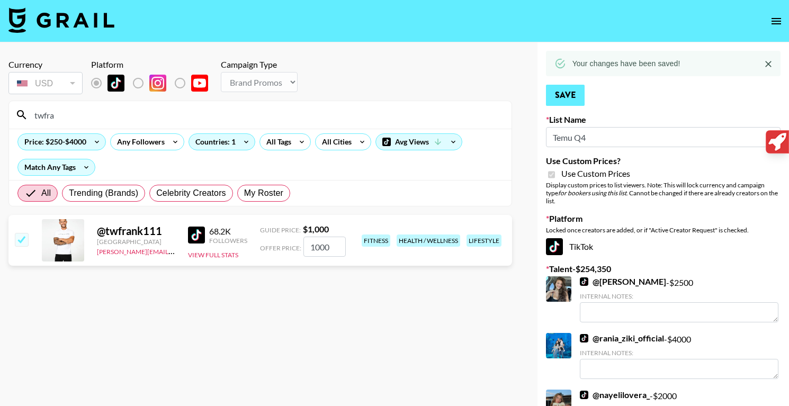
type input "twfra"
click at [561, 100] on button "Save" at bounding box center [565, 95] width 39 height 21
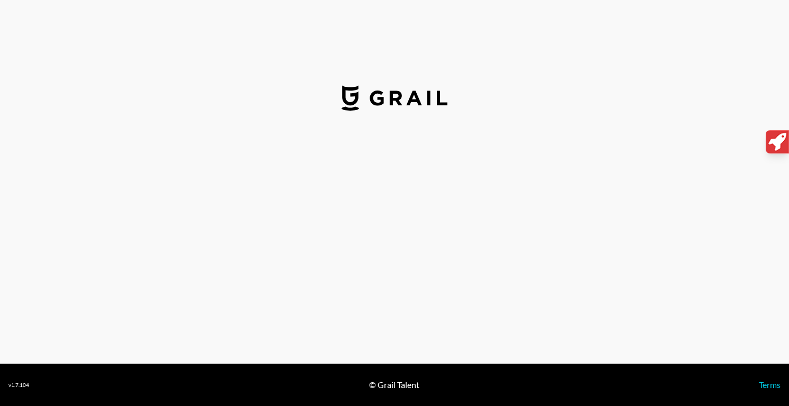
select select "USD"
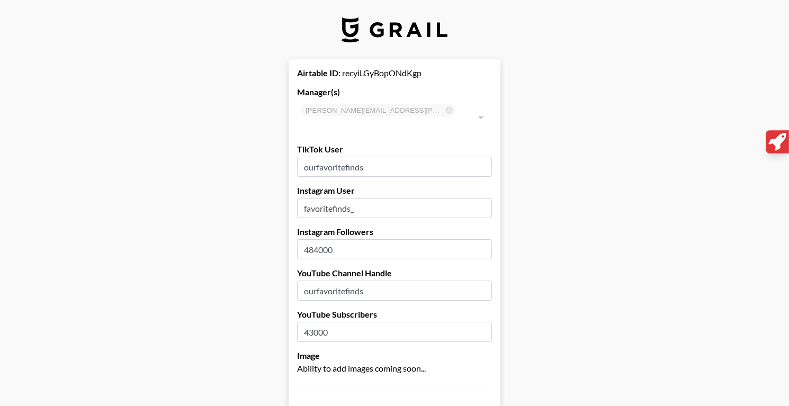
click at [362, 157] on input "ourfavoritefinds" at bounding box center [394, 167] width 195 height 20
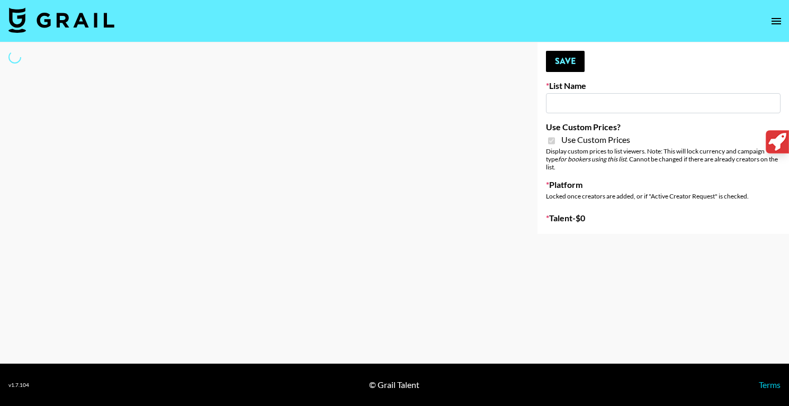
type input "FlexiSpot (Japanese Joinery Bed)"
checkbox input "true"
select select "Brand"
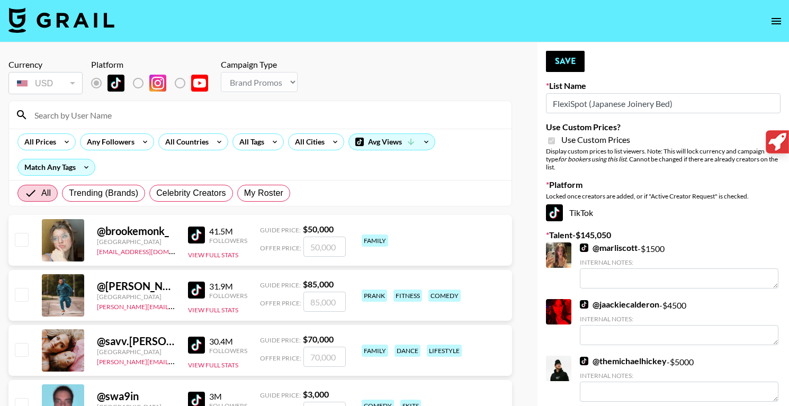
click at [231, 113] on input at bounding box center [266, 114] width 477 height 17
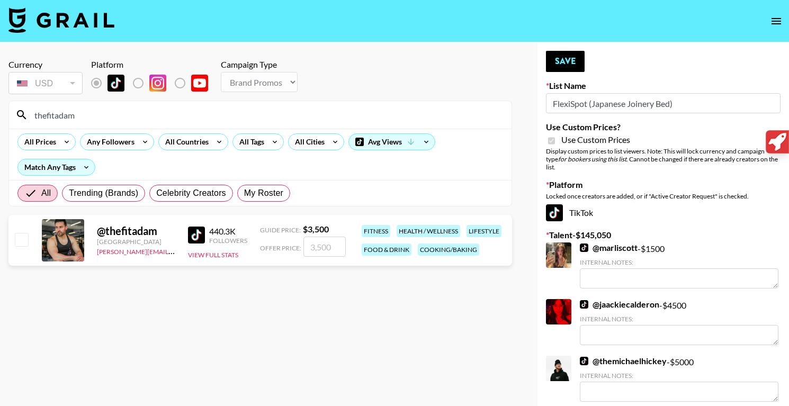
type input "thefitadam"
click at [318, 239] on input "number" at bounding box center [324, 247] width 42 height 20
checkbox input "true"
type input "3500"
click at [561, 57] on button "Save" at bounding box center [565, 61] width 39 height 21
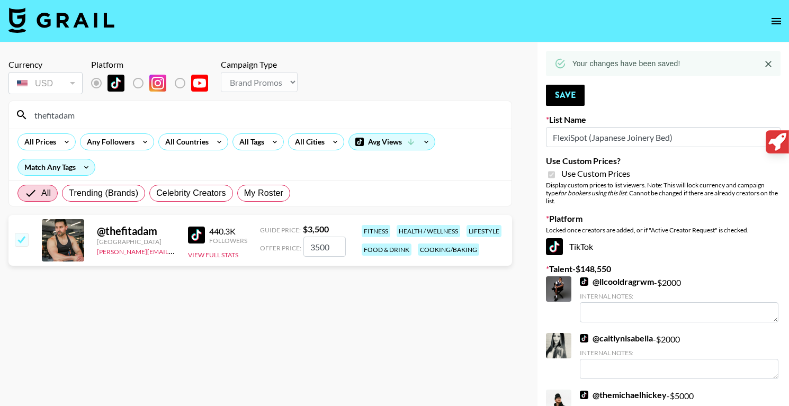
click at [150, 122] on input "thefitadam" at bounding box center [266, 114] width 477 height 17
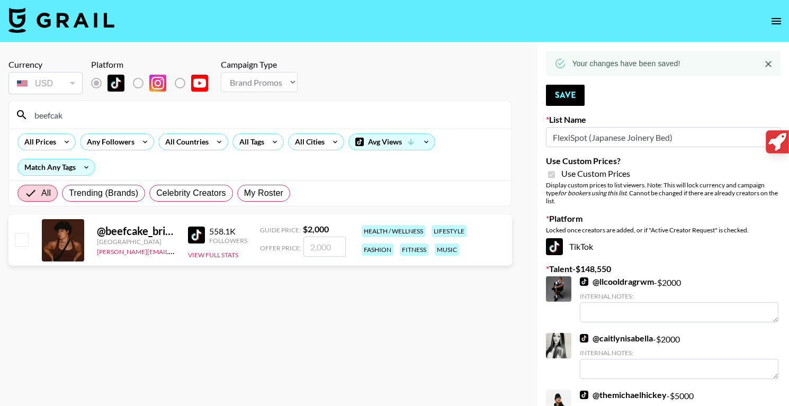
type input "beefcak"
click at [313, 244] on input "number" at bounding box center [324, 247] width 42 height 20
checkbox input "true"
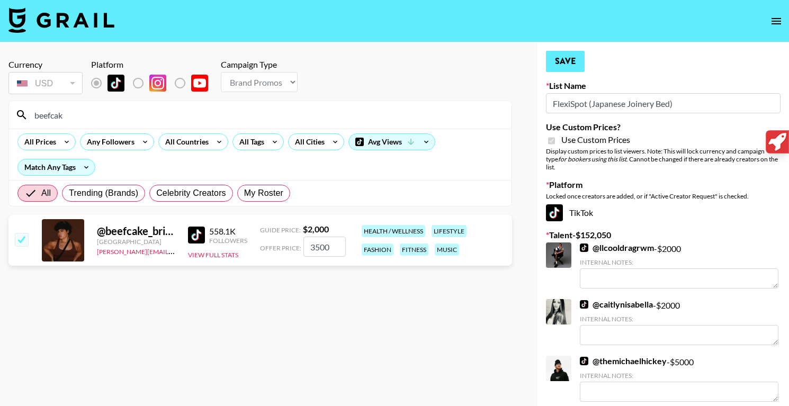
type input "3500"
click at [563, 57] on button "Save" at bounding box center [565, 61] width 39 height 21
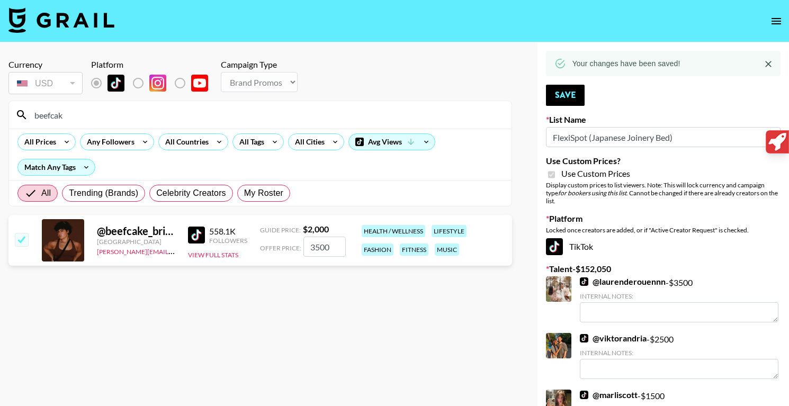
click at [150, 119] on input "beefcak" at bounding box center [266, 114] width 477 height 17
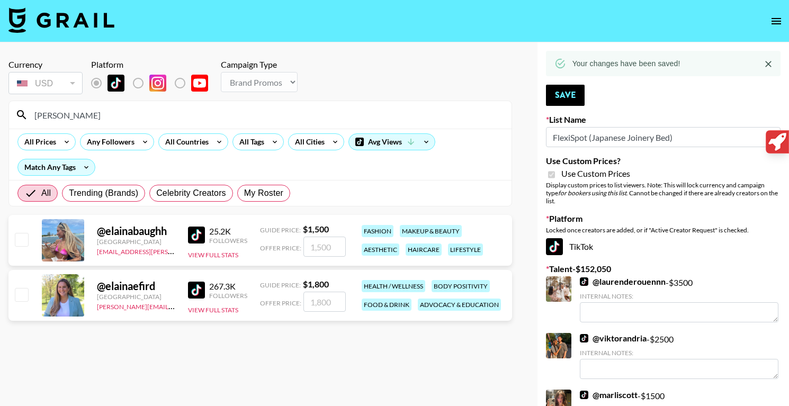
type input "[PERSON_NAME]"
click at [330, 297] on input "number" at bounding box center [324, 302] width 42 height 20
checkbox input "true"
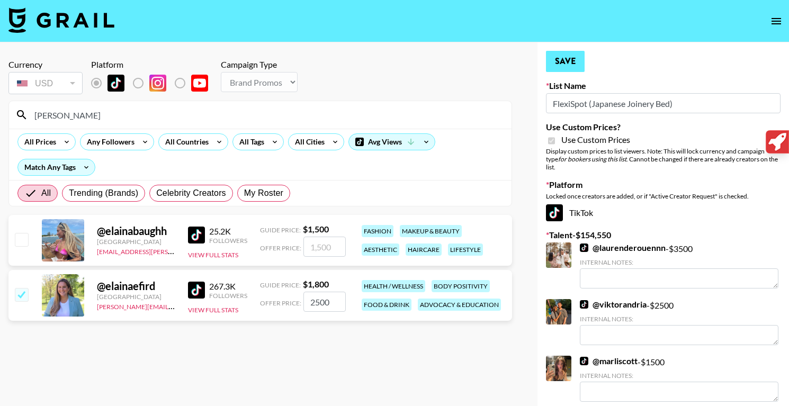
type input "2500"
click at [566, 62] on button "Save" at bounding box center [565, 61] width 39 height 21
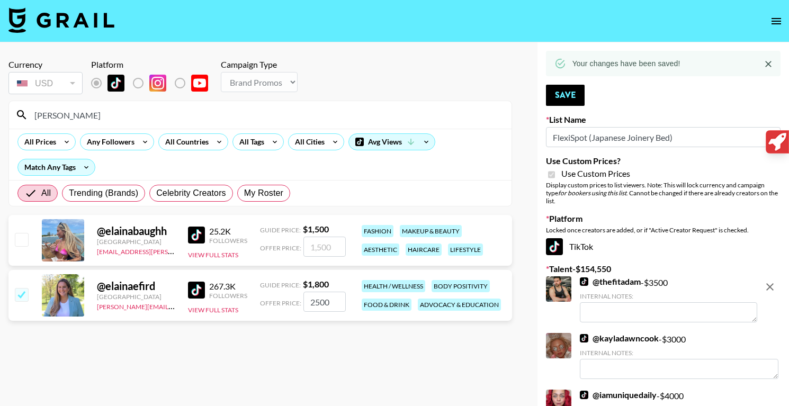
click at [107, 116] on input "[PERSON_NAME]" at bounding box center [266, 114] width 477 height 17
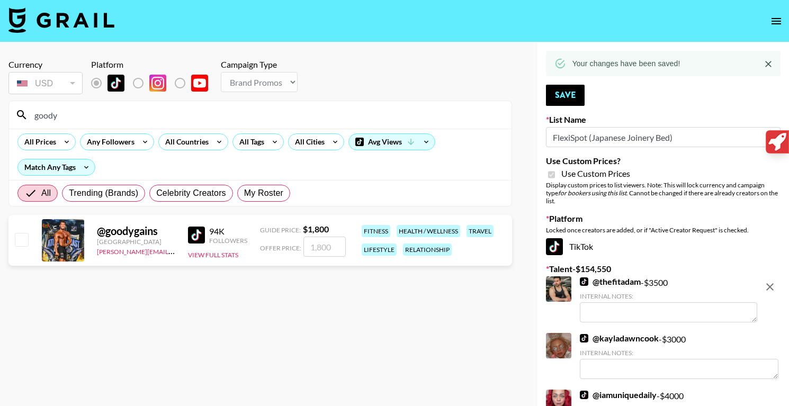
type input "goody"
click at [327, 246] on input "number" at bounding box center [324, 247] width 42 height 20
checkbox input "true"
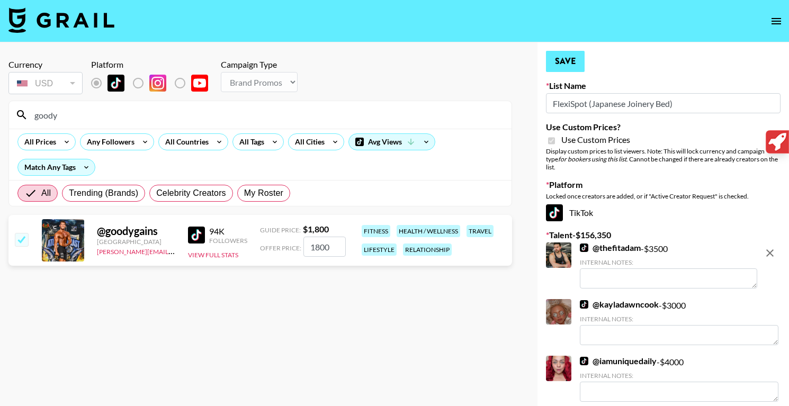
type input "1800"
click at [560, 70] on button "Save" at bounding box center [565, 61] width 39 height 21
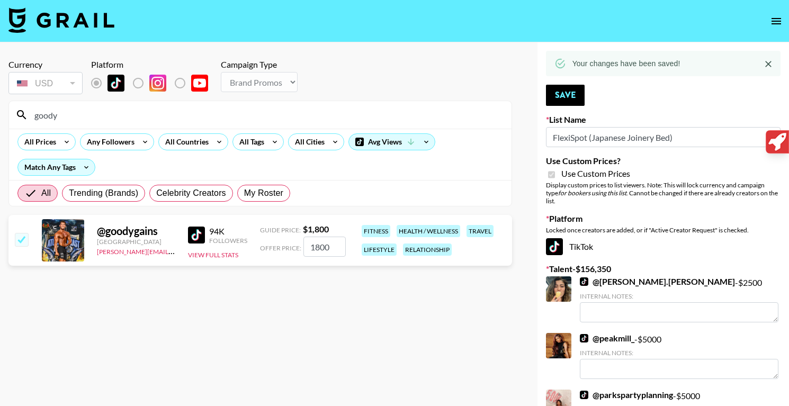
click at [105, 120] on input "goody" at bounding box center [266, 114] width 477 height 17
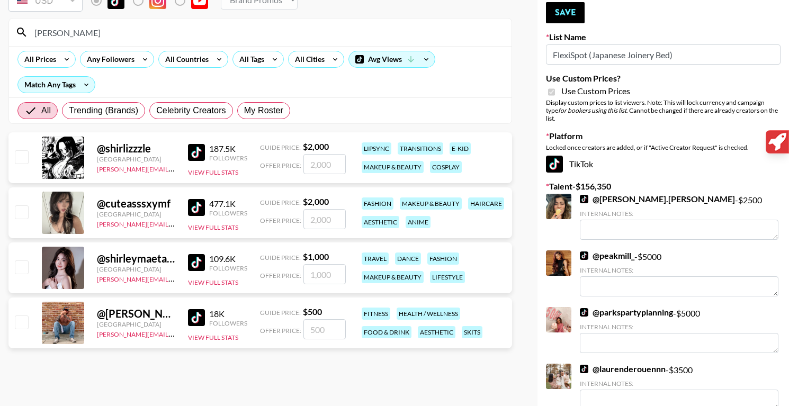
scroll to position [91, 0]
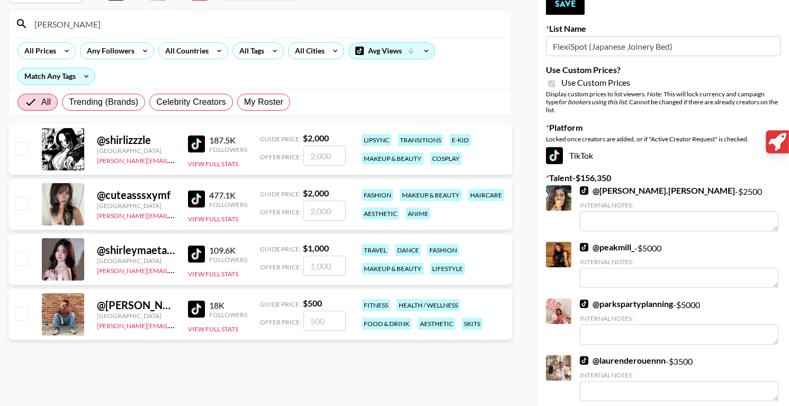
type input "[PERSON_NAME]"
click at [320, 327] on input "number" at bounding box center [324, 321] width 42 height 20
type input "8"
checkbox input "true"
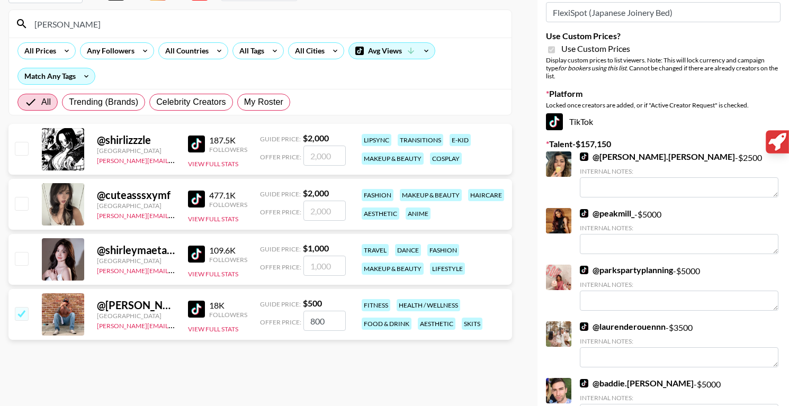
scroll to position [0, 0]
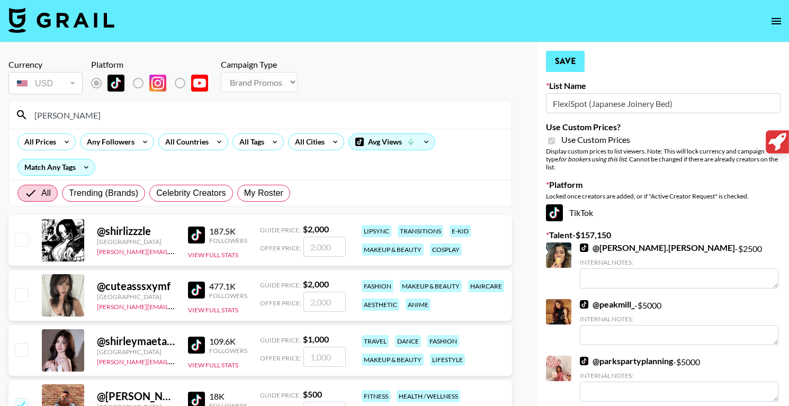
type input "800"
click at [573, 56] on button "Save" at bounding box center [565, 61] width 39 height 21
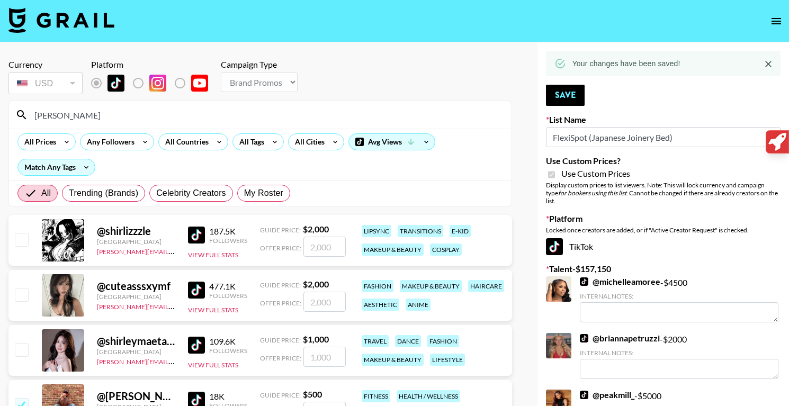
click at [125, 109] on input "[PERSON_NAME]" at bounding box center [266, 114] width 477 height 17
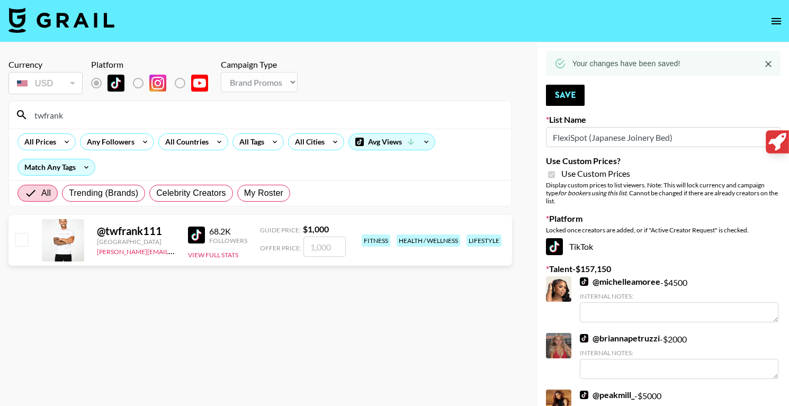
type input "twfrank"
click at [330, 250] on input "number" at bounding box center [324, 247] width 42 height 20
checkbox input "true"
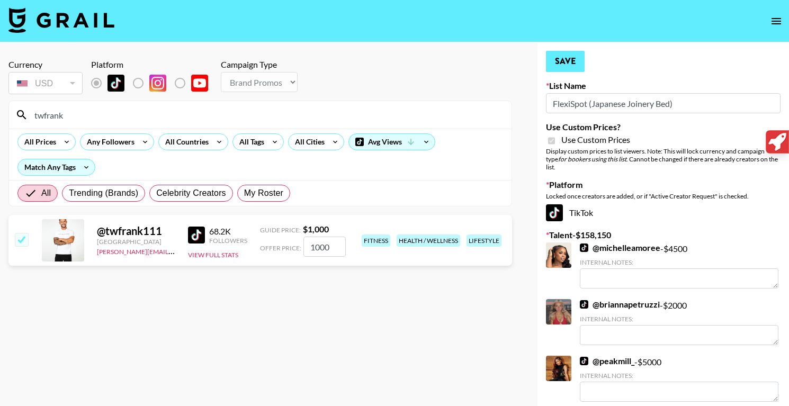
type input "1000"
click at [564, 64] on button "Save" at bounding box center [565, 61] width 39 height 21
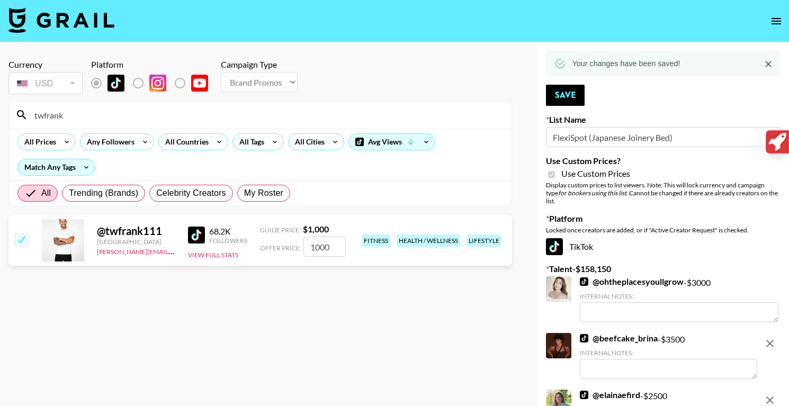
click at [170, 123] on div "twfrank" at bounding box center [260, 115] width 502 height 28
click at [183, 114] on input "twfrank" at bounding box center [266, 114] width 477 height 17
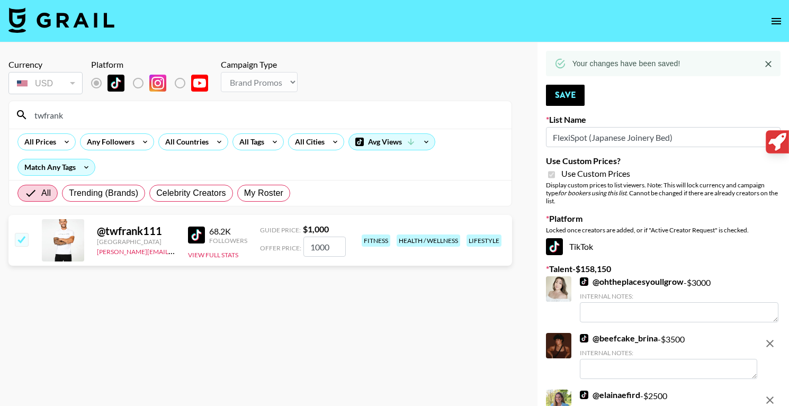
click at [183, 114] on input "twfrank" at bounding box center [266, 114] width 477 height 17
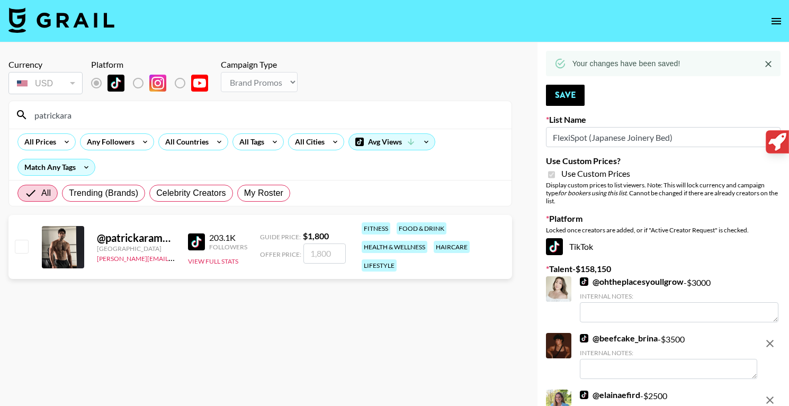
type input "patrickara"
click at [325, 253] on input "number" at bounding box center [324, 254] width 42 height 20
checkbox input "true"
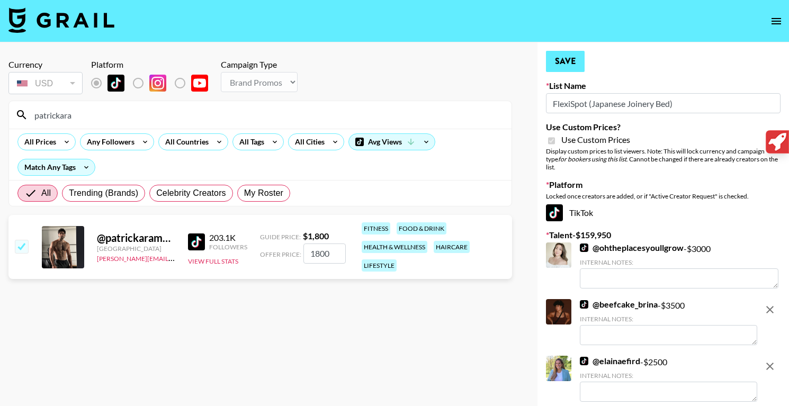
type input "1800"
click at [555, 64] on button "Save" at bounding box center [565, 61] width 39 height 21
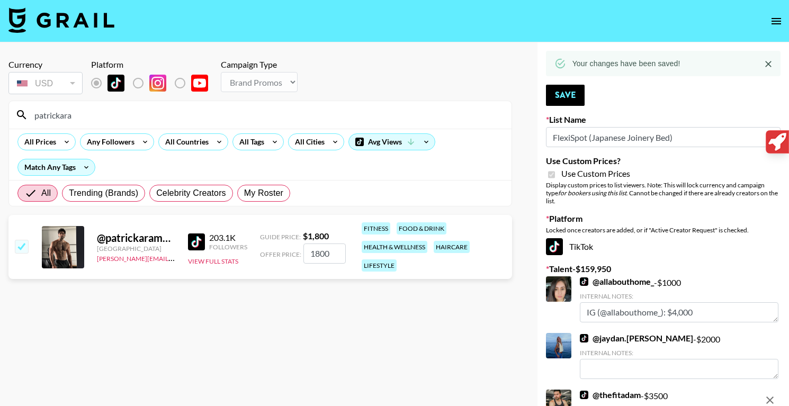
click at [260, 111] on input "patrickara" at bounding box center [266, 114] width 477 height 17
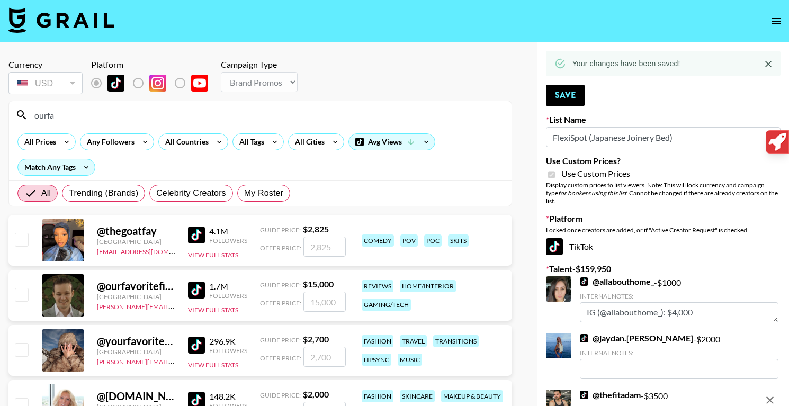
type input "ourfa"
click at [321, 301] on input "number" at bounding box center [324, 302] width 42 height 20
checkbox input "true"
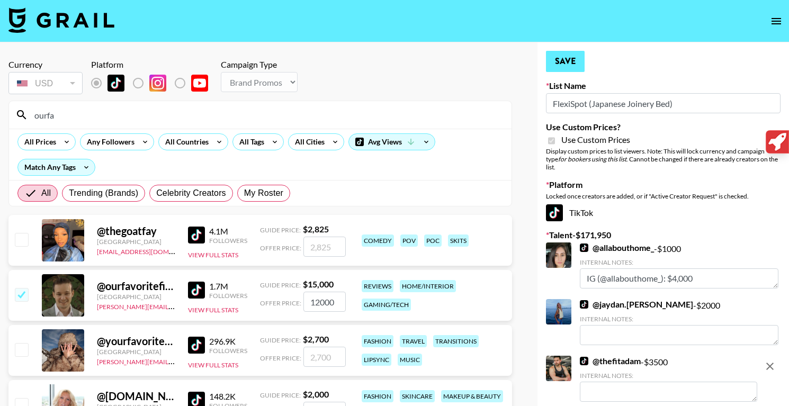
type input "12000"
click at [561, 62] on button "Save" at bounding box center [565, 61] width 39 height 21
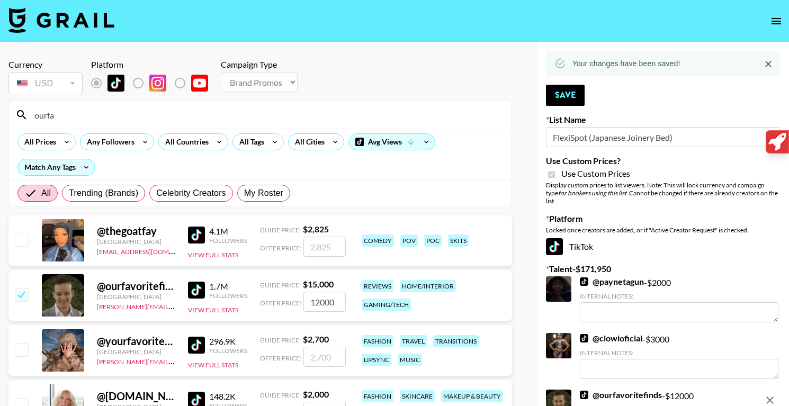
click at [261, 113] on input "ourfa" at bounding box center [266, 114] width 477 height 17
type input "m"
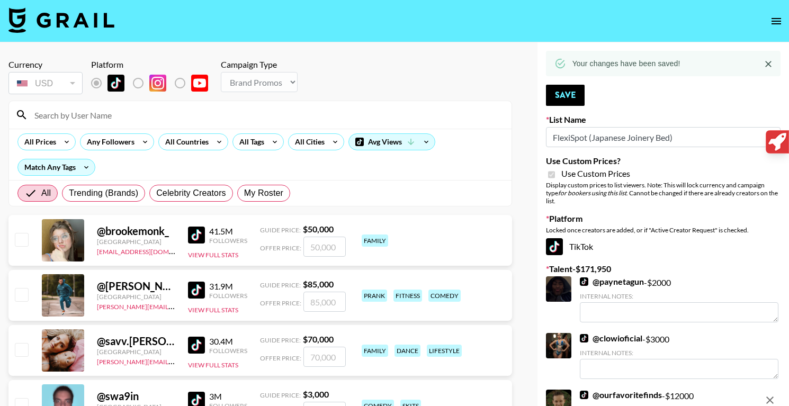
click at [211, 113] on input at bounding box center [266, 114] width 477 height 17
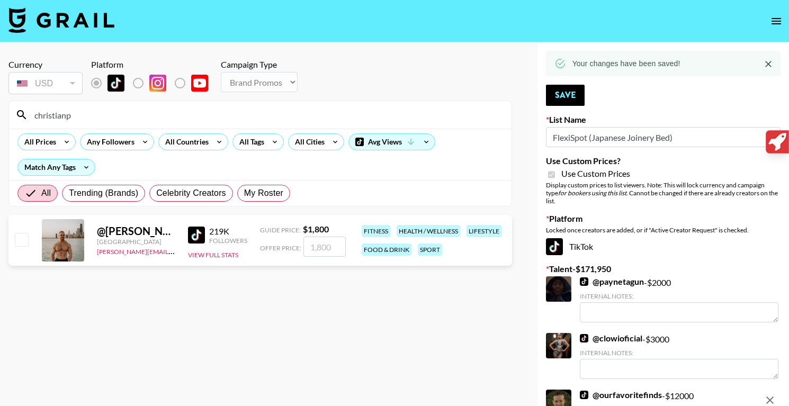
type input "christianp"
click at [330, 253] on input "number" at bounding box center [324, 247] width 42 height 20
checkbox input "true"
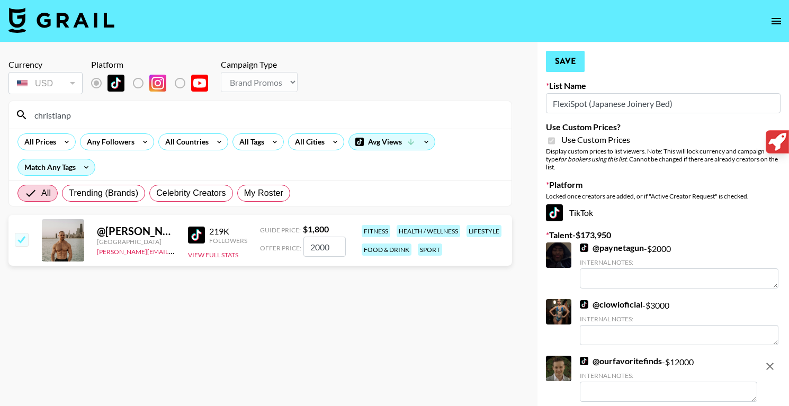
type input "2000"
click at [574, 64] on button "Save" at bounding box center [565, 61] width 39 height 21
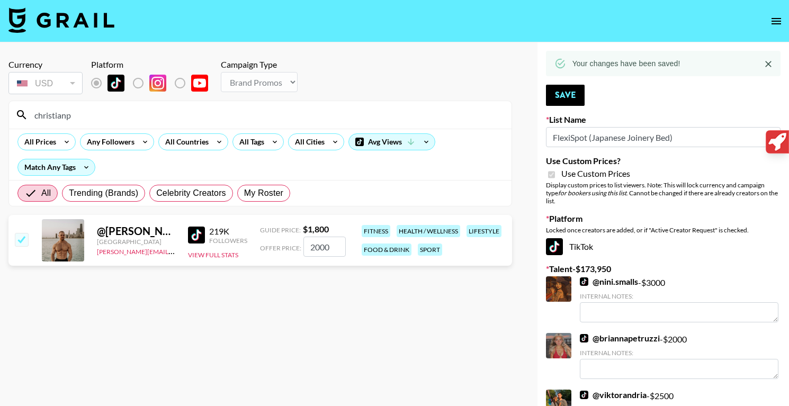
click at [329, 119] on input "christianp" at bounding box center [266, 114] width 477 height 17
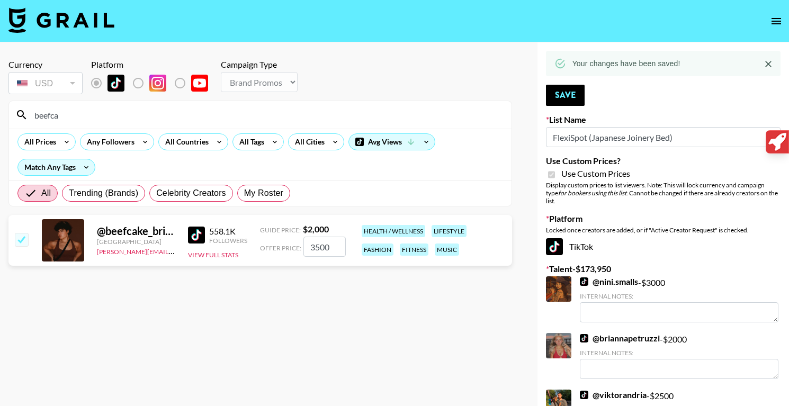
type input "beefcak"
